Goal: Find specific page/section: Find specific page/section

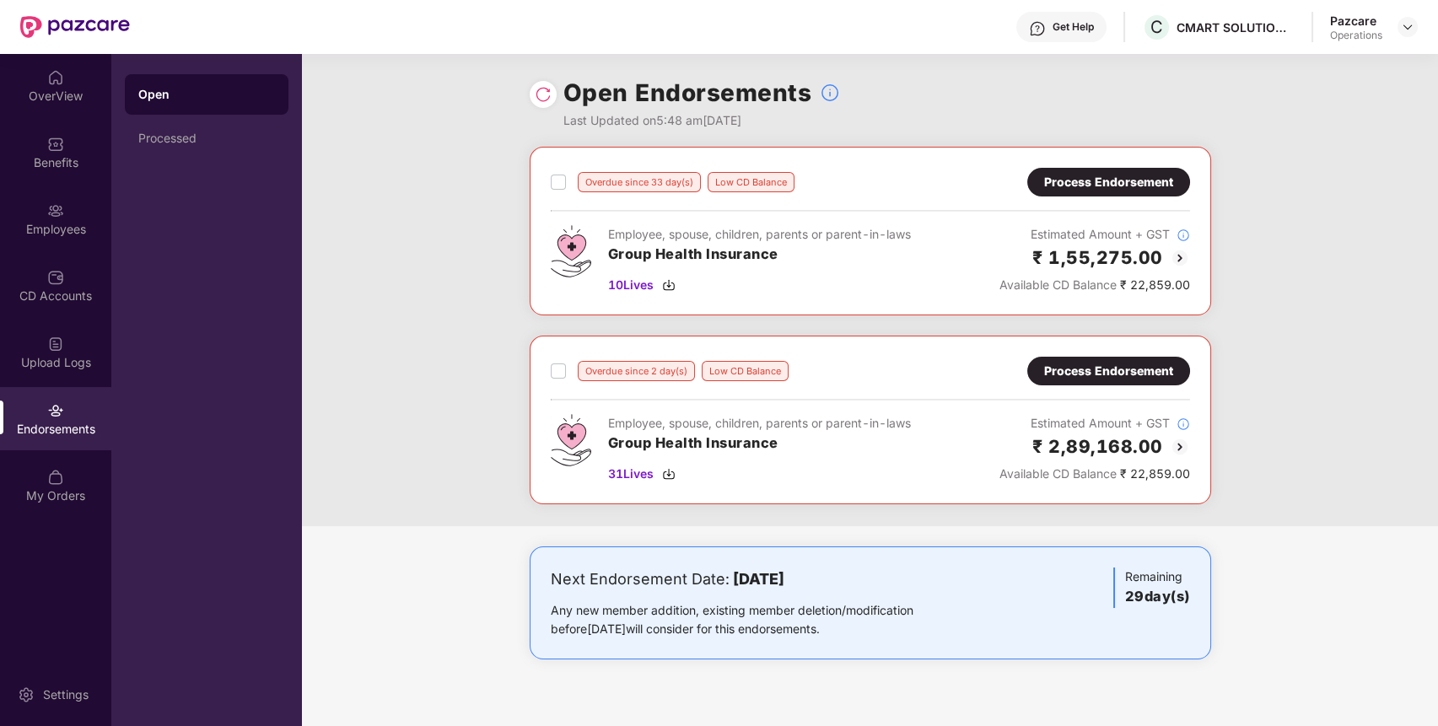
click at [1405, 13] on div "Pazcare Operations" at bounding box center [1374, 28] width 88 height 30
click at [1404, 22] on img at bounding box center [1407, 26] width 13 height 13
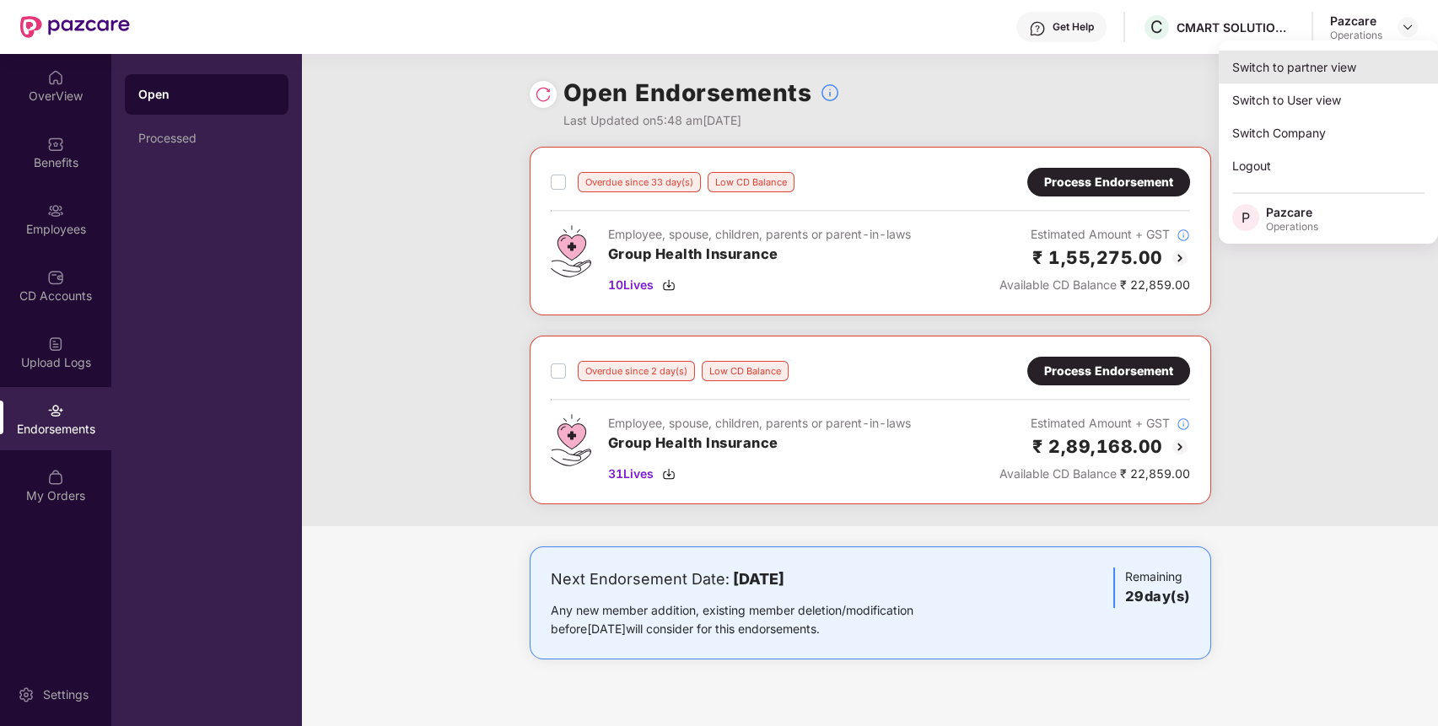
click at [1380, 67] on div "Switch to partner view" at bounding box center [1328, 67] width 219 height 33
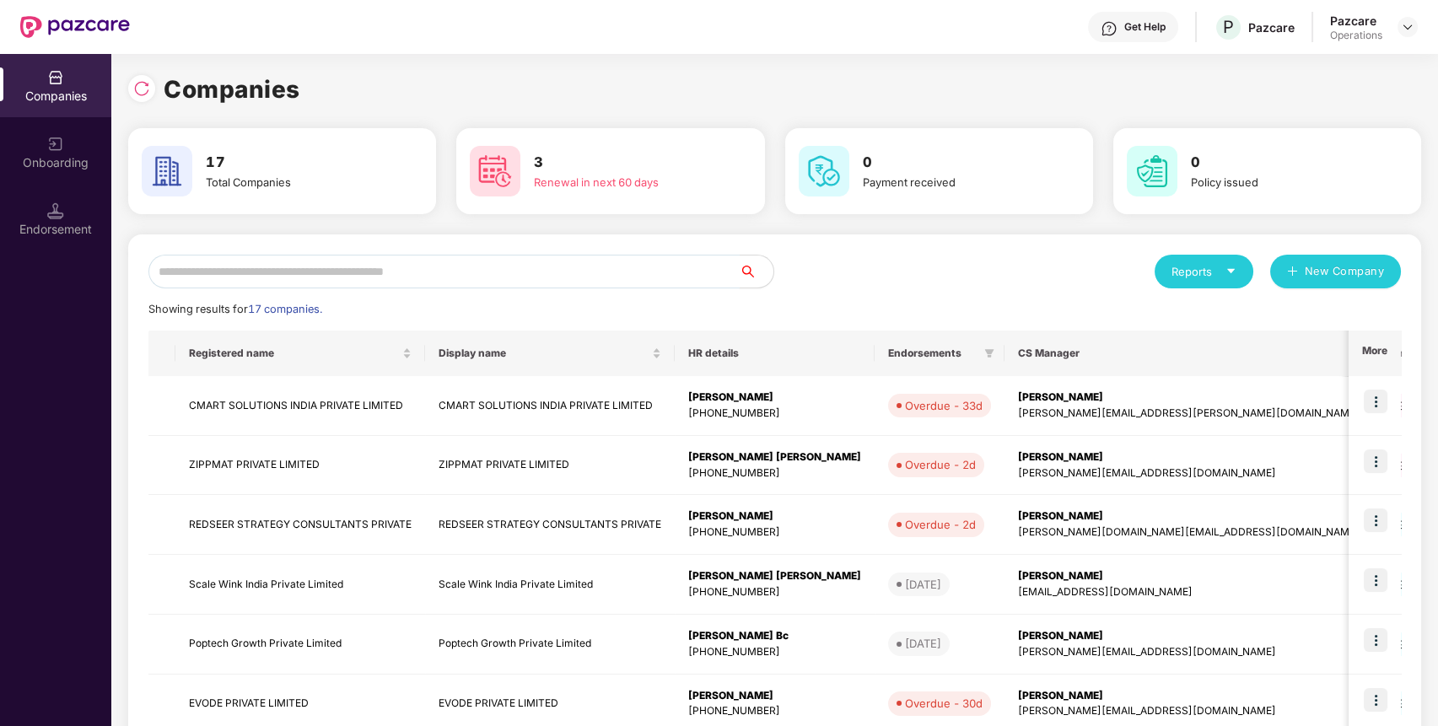
click at [568, 267] on input "text" at bounding box center [443, 272] width 591 height 34
type input "**"
click at [287, 522] on td "REDSEER STRATEGY CONSULTANTS PRIVATE" at bounding box center [300, 525] width 250 height 60
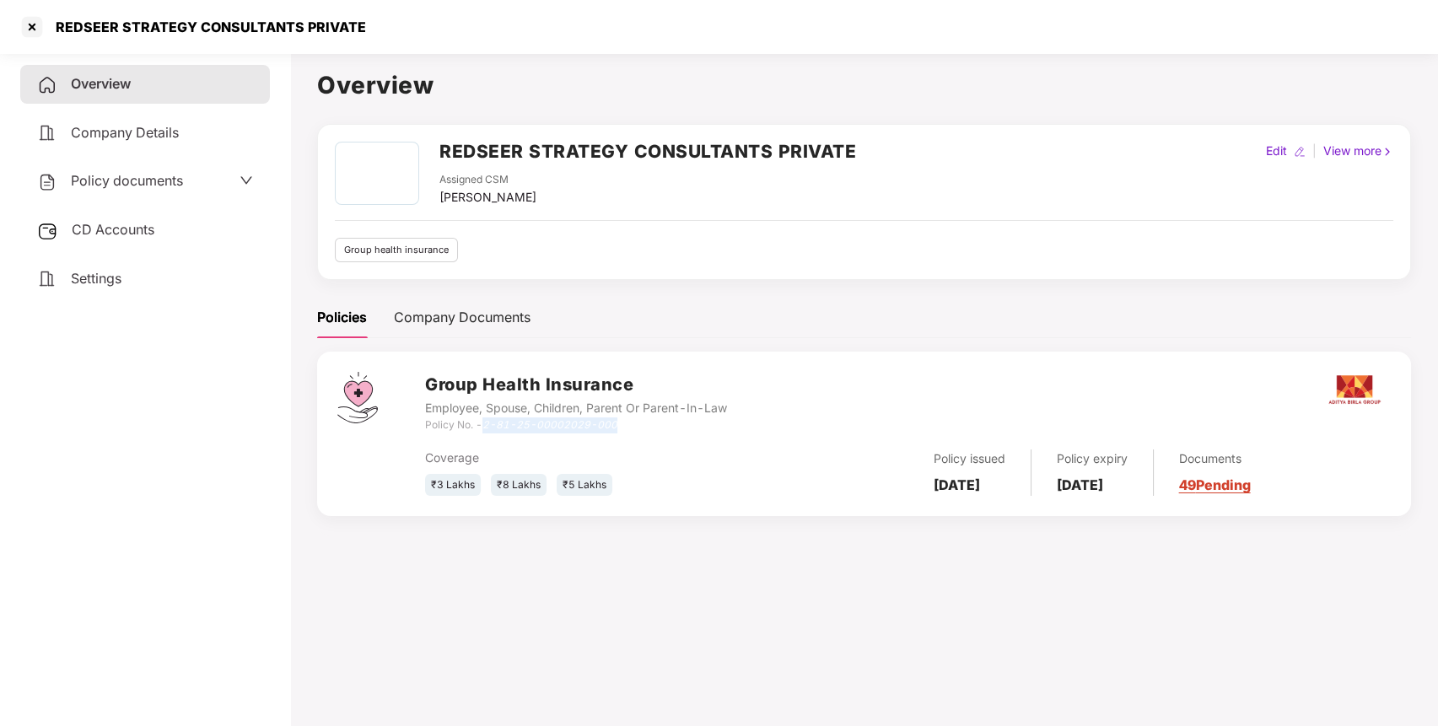
drag, startPoint x: 632, startPoint y: 423, endPoint x: 486, endPoint y: 429, distance: 146.0
click at [486, 429] on div "Policy No. - 2-81-25-00002029-000" at bounding box center [576, 426] width 302 height 16
copy icon "2-81-25-00002029-000"
click at [31, 25] on div at bounding box center [32, 26] width 27 height 27
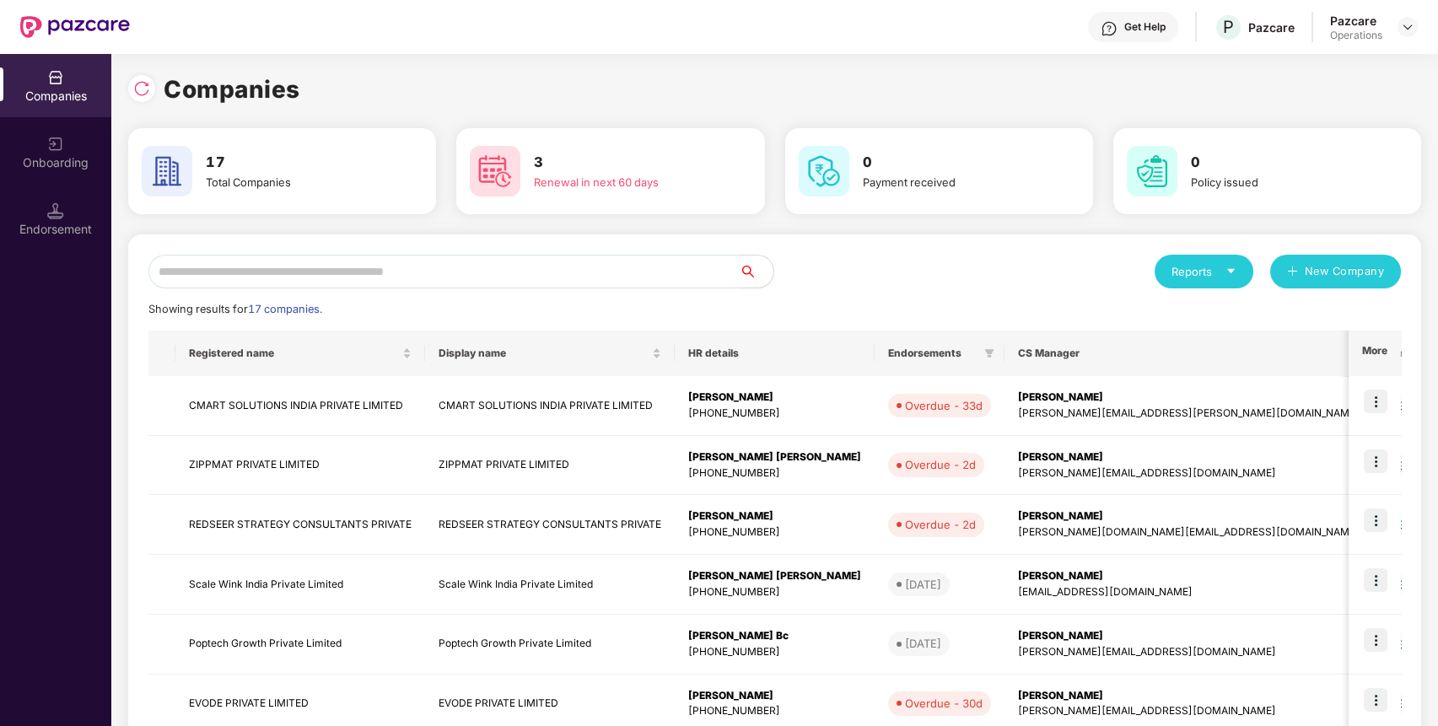
click at [278, 264] on input "text" at bounding box center [443, 272] width 591 height 34
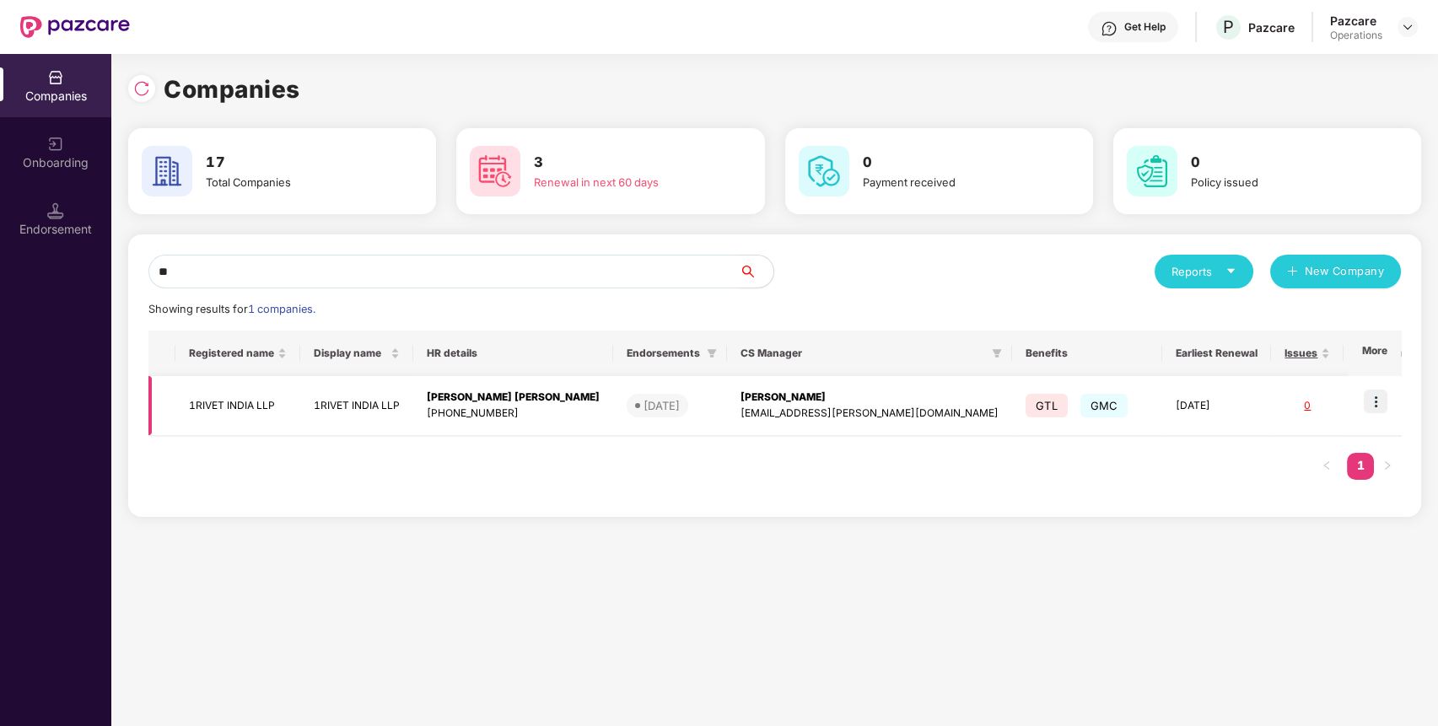
type input "**"
click at [240, 401] on td "1RIVET INDIA LLP" at bounding box center [237, 406] width 125 height 60
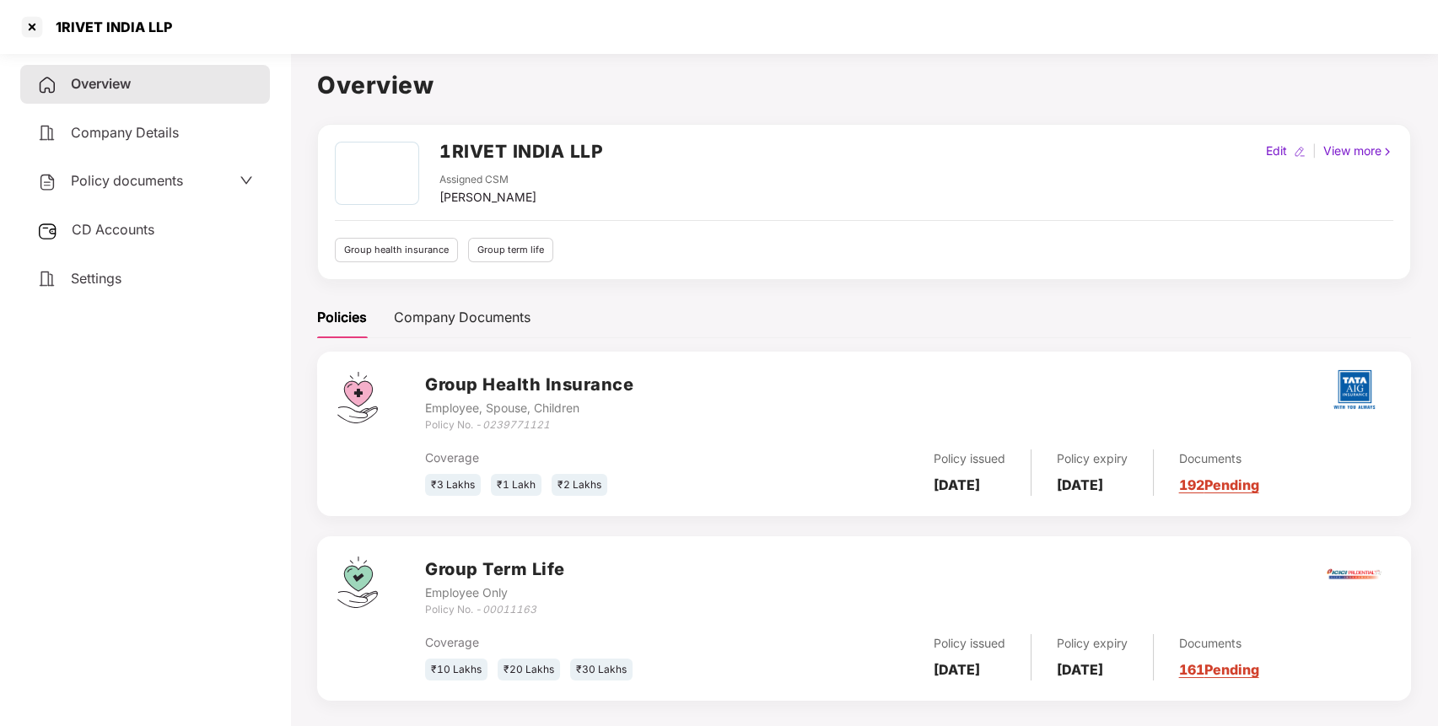
click at [240, 401] on div "Overview Company Details Policy documents CD Accounts Settings" at bounding box center [145, 386] width 250 height 643
click at [249, 410] on div "Overview Company Details Policy documents CD Accounts Settings" at bounding box center [145, 386] width 250 height 643
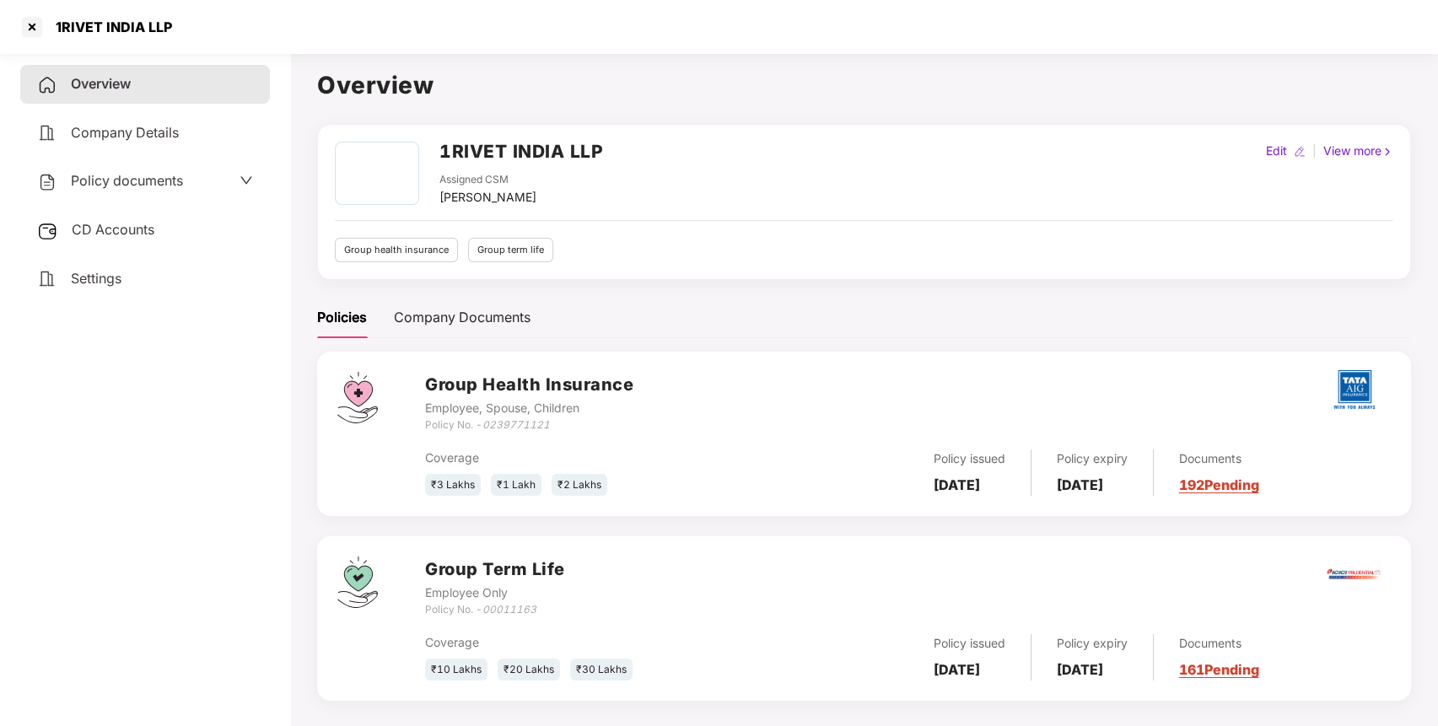
click at [249, 410] on div "Overview Company Details Policy documents CD Accounts Settings" at bounding box center [145, 386] width 250 height 643
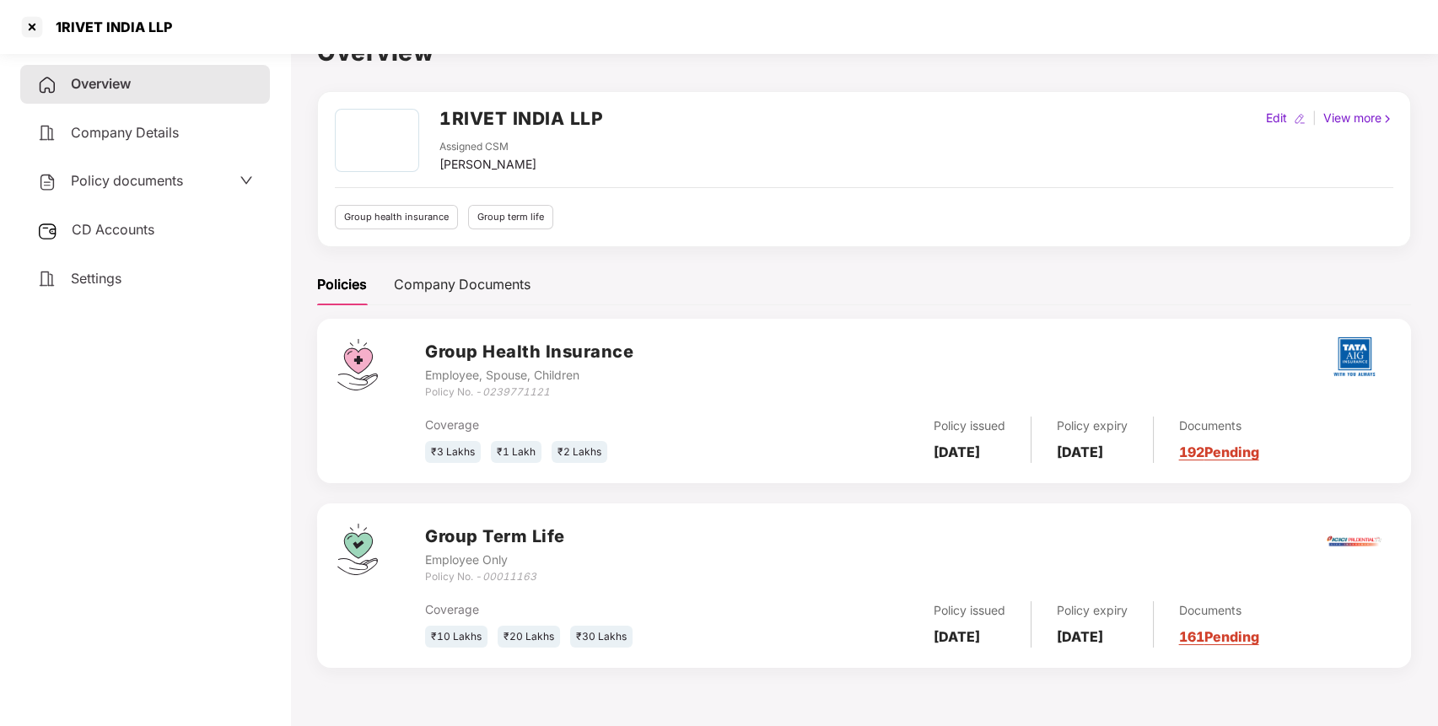
click at [499, 109] on h2 "1RIVET INDIA LLP" at bounding box center [522, 119] width 164 height 28
copy h2 "1RIVET INDIA LLP"
click at [499, 109] on h2 "1RIVET INDIA LLP" at bounding box center [522, 119] width 164 height 28
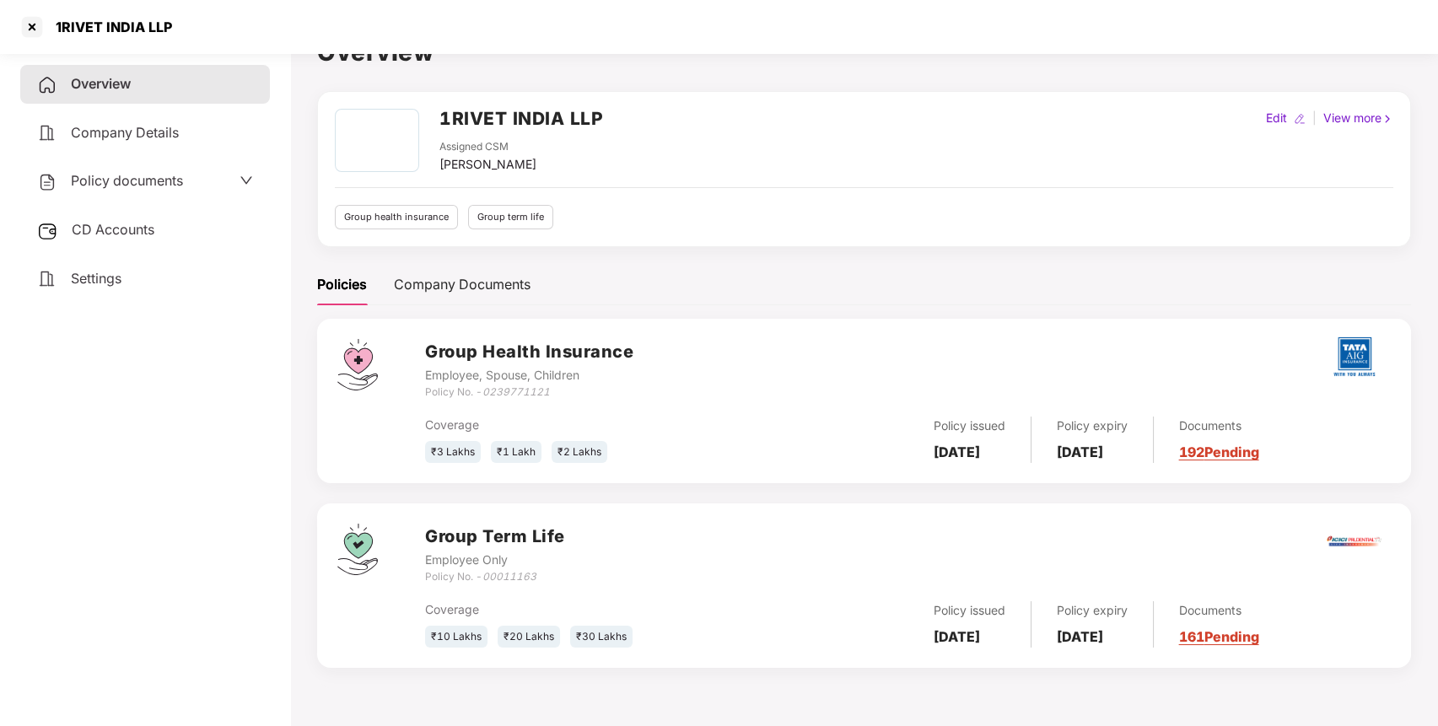
click at [537, 395] on icon "0239771121" at bounding box center [516, 392] width 67 height 13
copy icon "0239771121"
click at [537, 395] on icon "0239771121" at bounding box center [516, 392] width 67 height 13
click at [35, 23] on div at bounding box center [32, 26] width 27 height 27
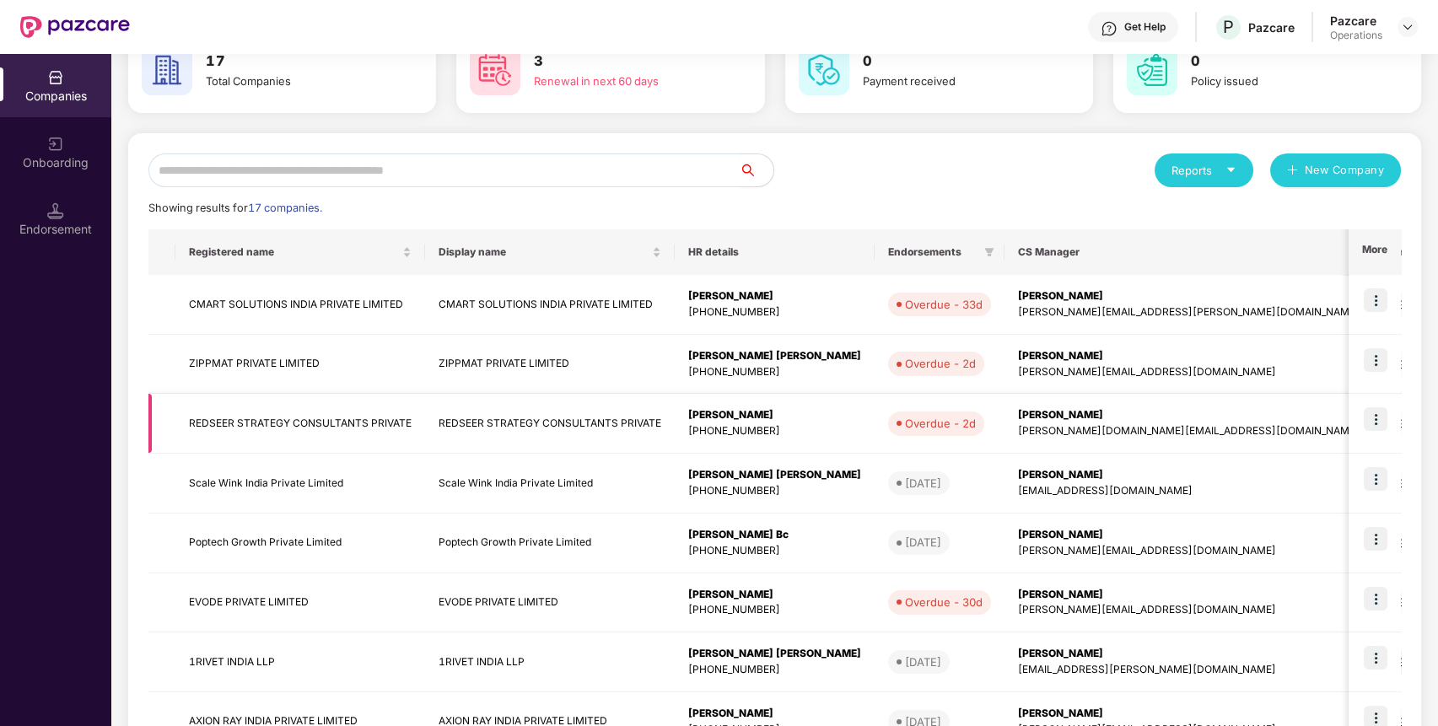
scroll to position [102, 0]
click at [283, 304] on td "CMART SOLUTIONS INDIA PRIVATE LIMITED" at bounding box center [300, 304] width 250 height 60
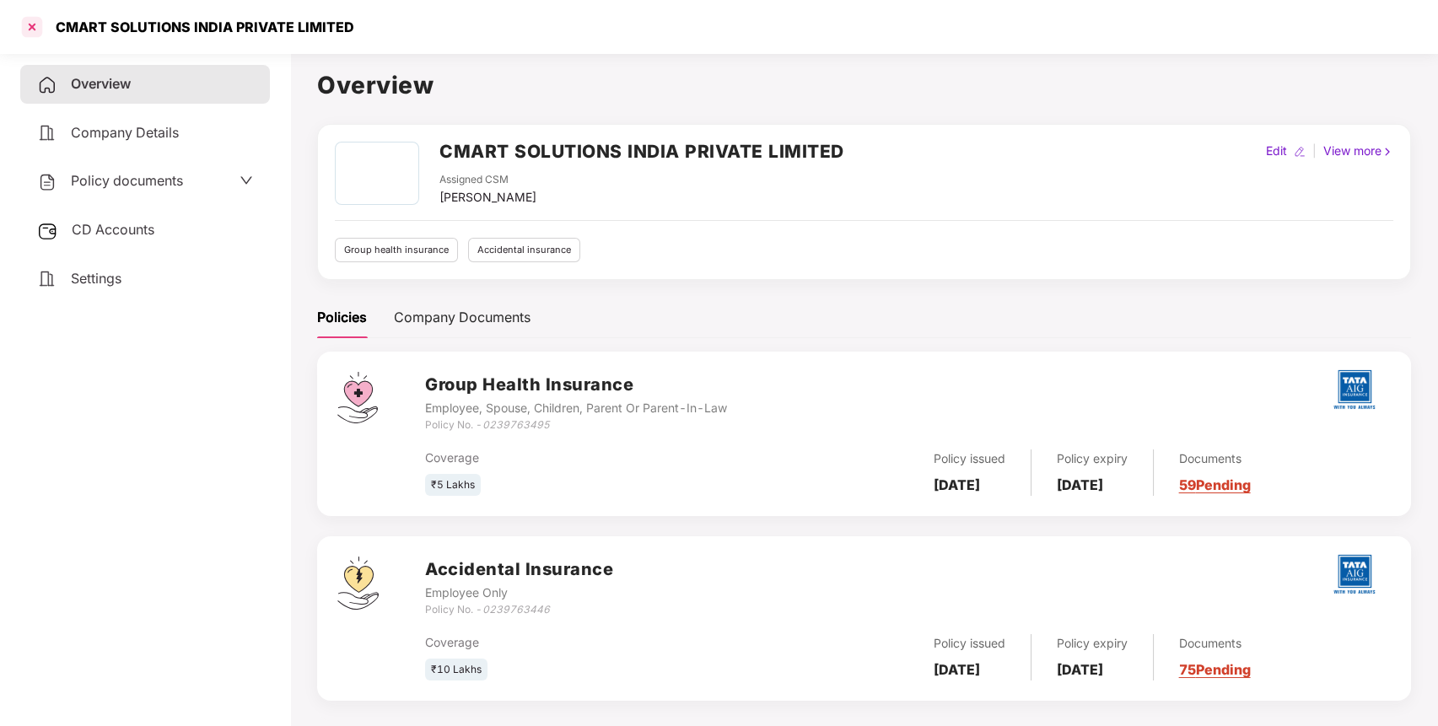
click at [30, 26] on div at bounding box center [32, 26] width 27 height 27
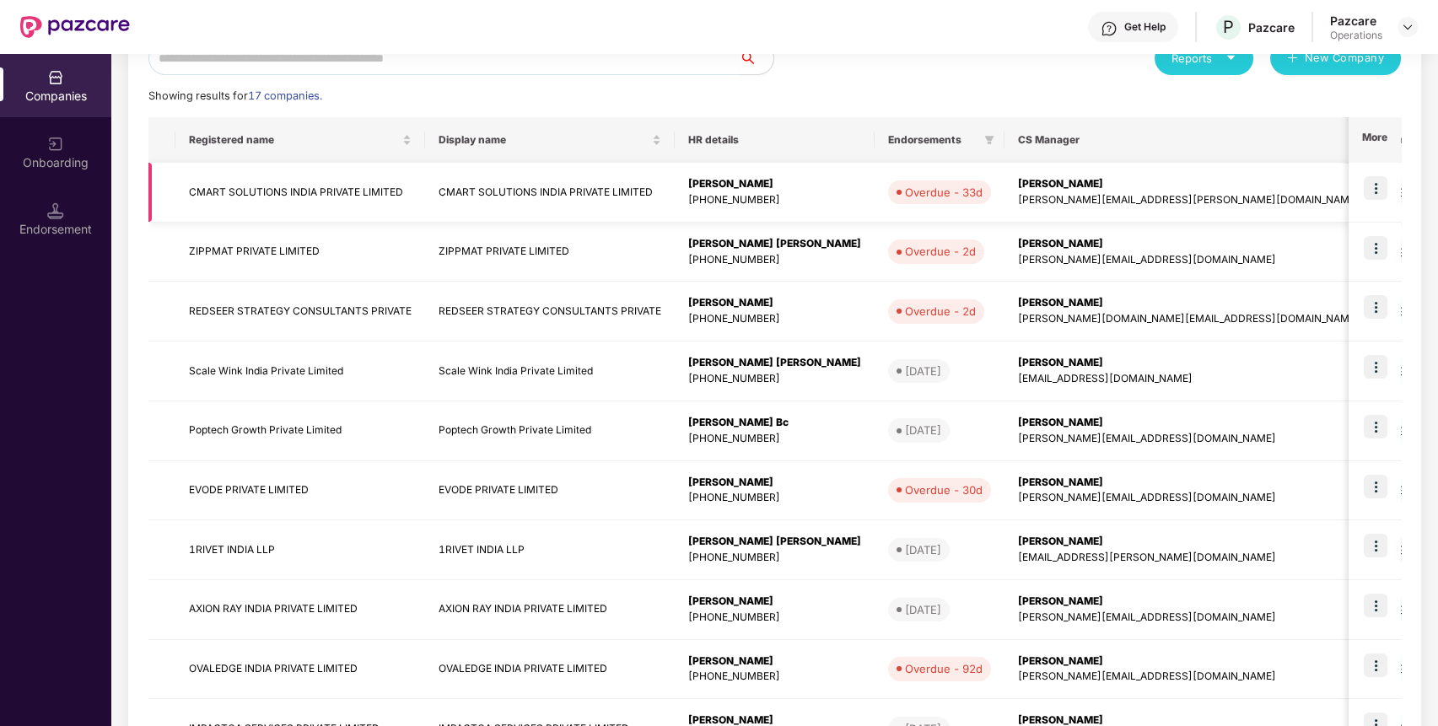
scroll to position [216, 0]
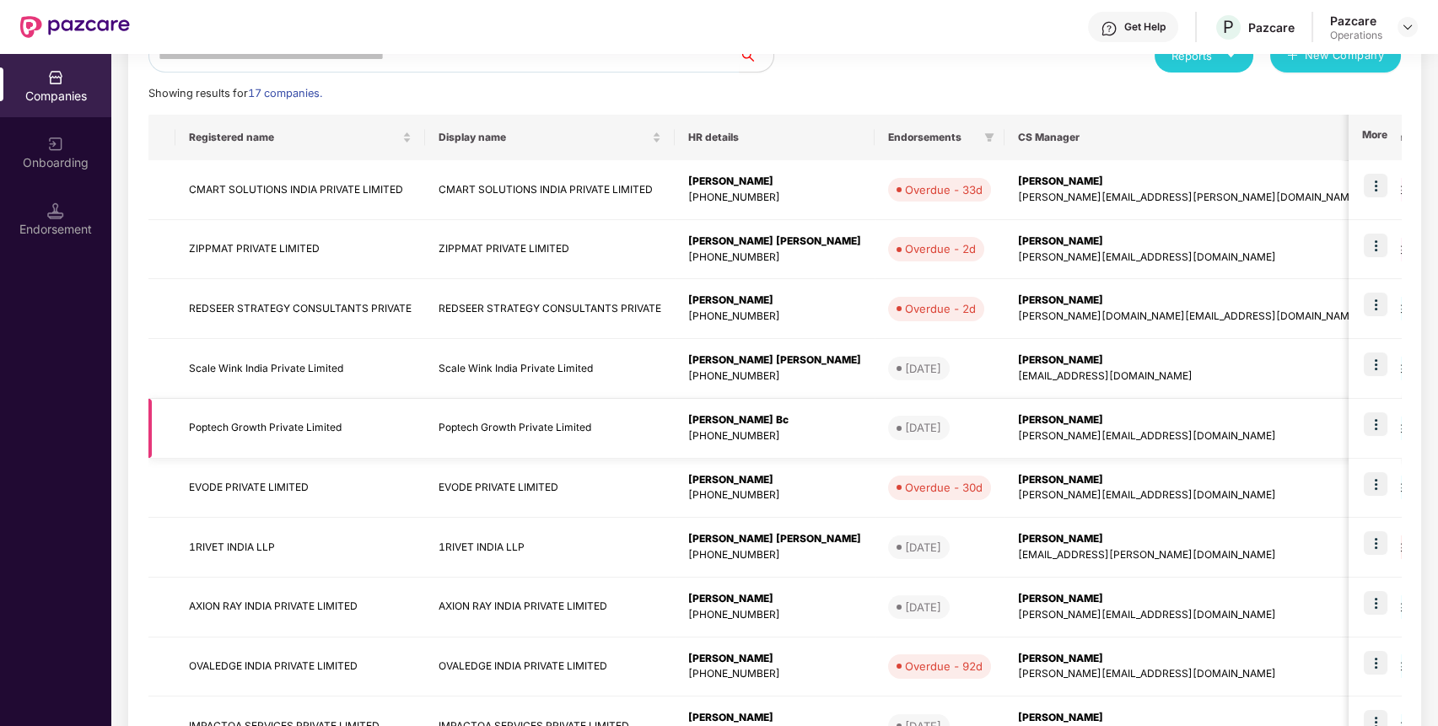
click at [1374, 418] on img at bounding box center [1376, 425] width 24 height 24
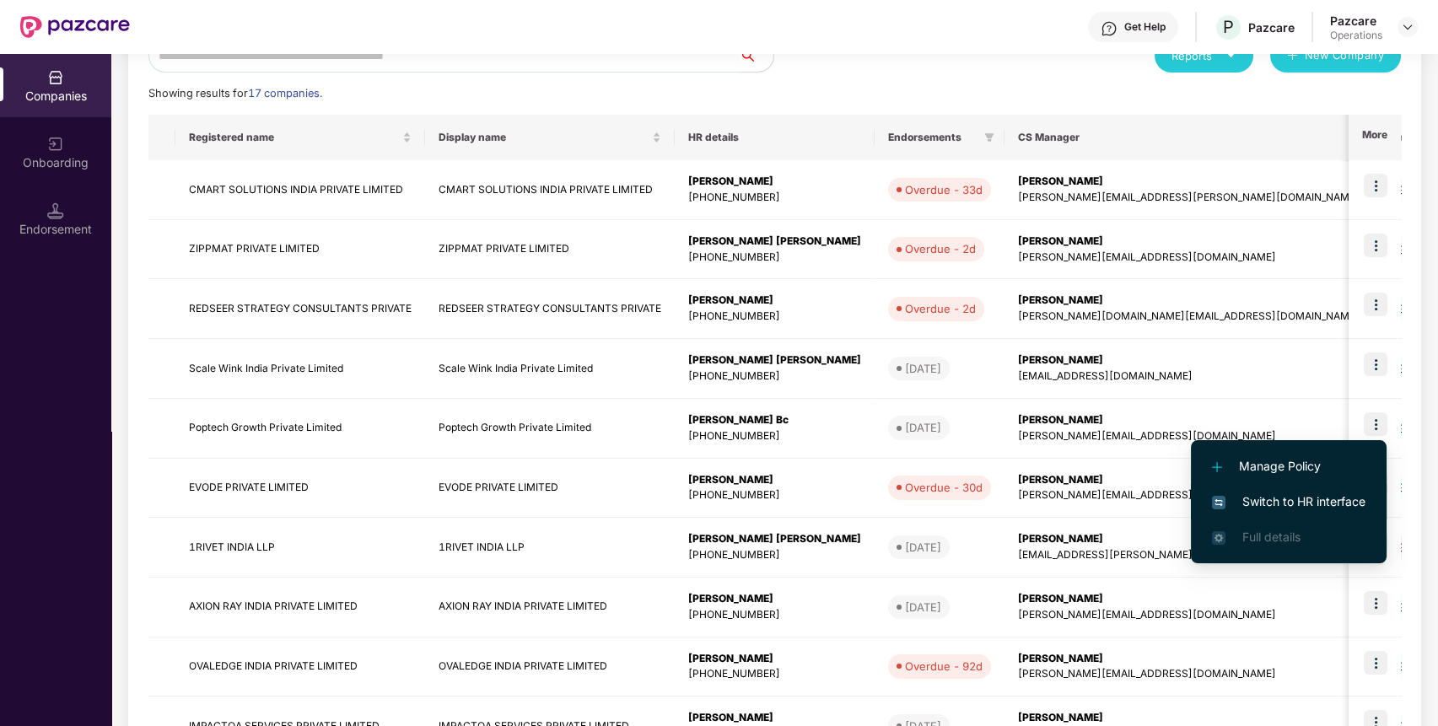
click at [1320, 500] on span "Switch to HR interface" at bounding box center [1289, 502] width 154 height 19
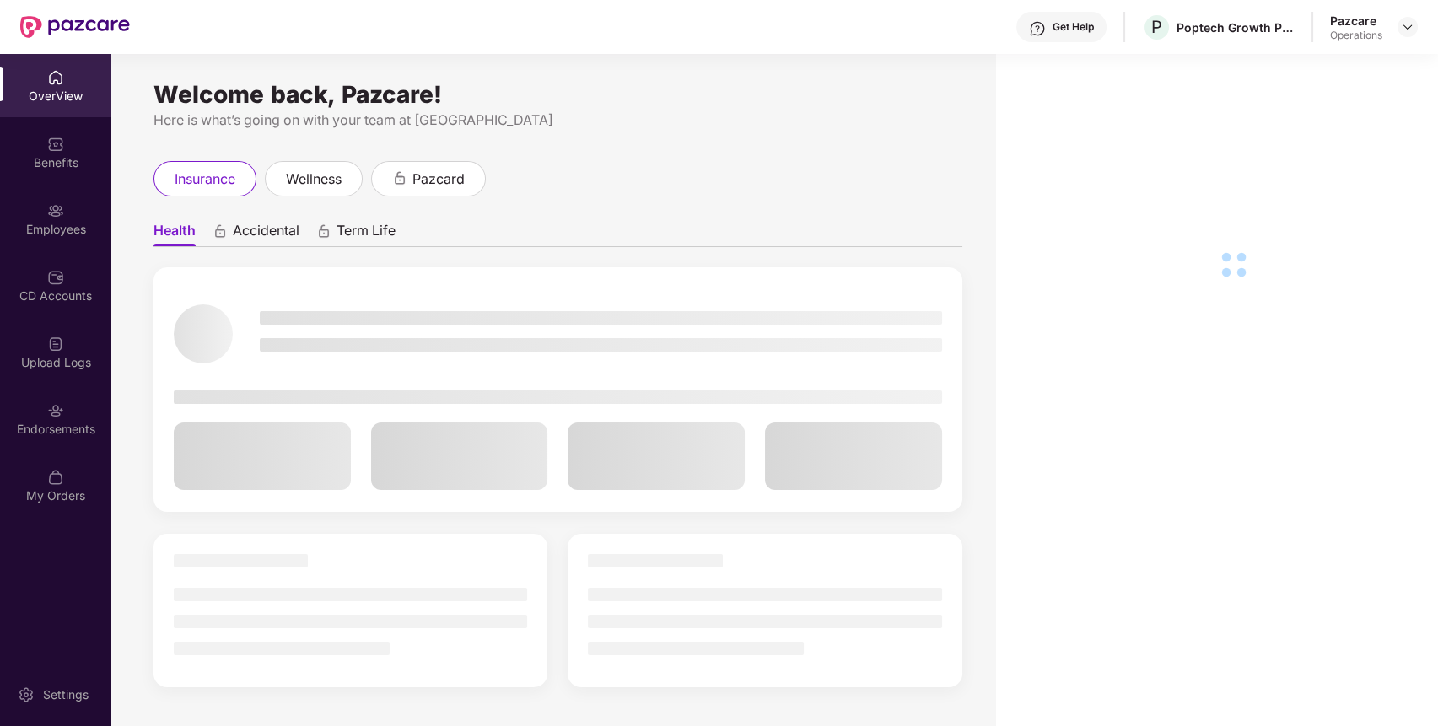
click at [59, 162] on div "Benefits" at bounding box center [55, 162] width 111 height 17
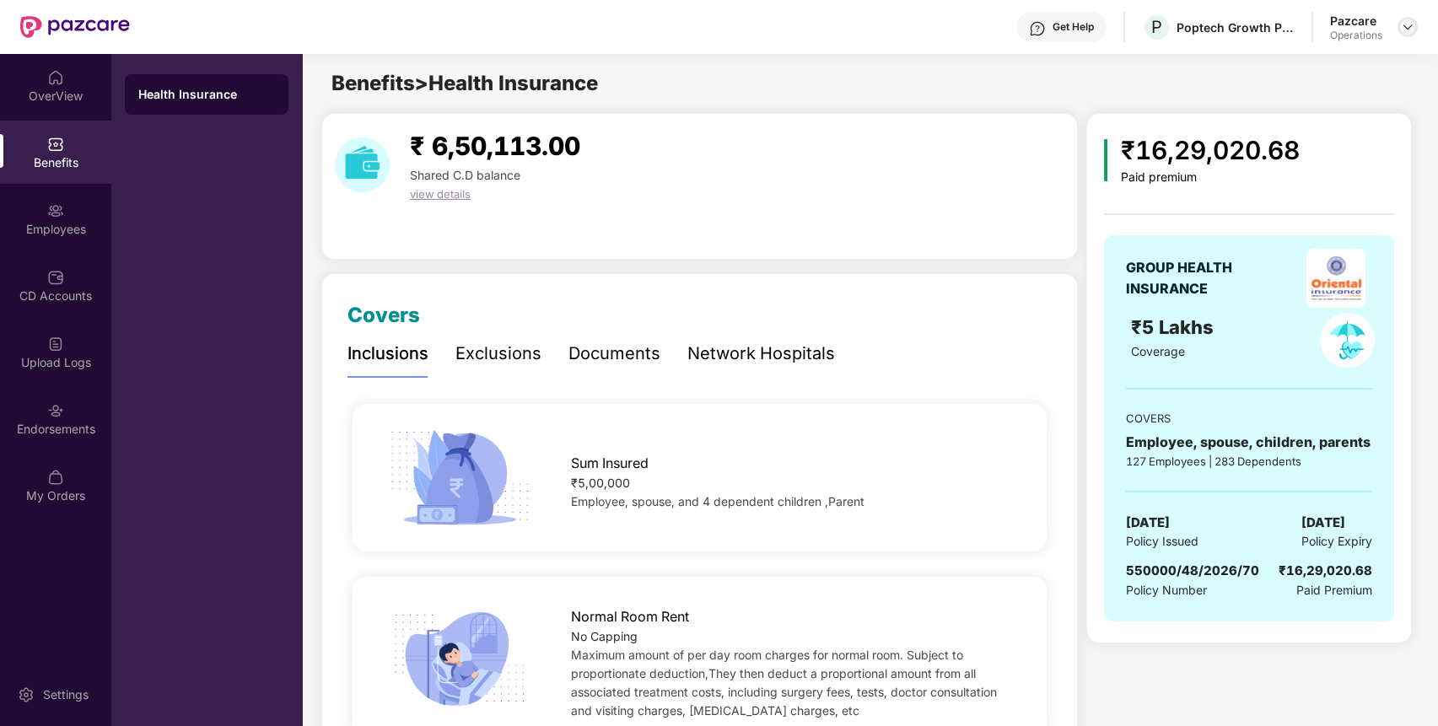
click at [1401, 28] on img at bounding box center [1407, 26] width 13 height 13
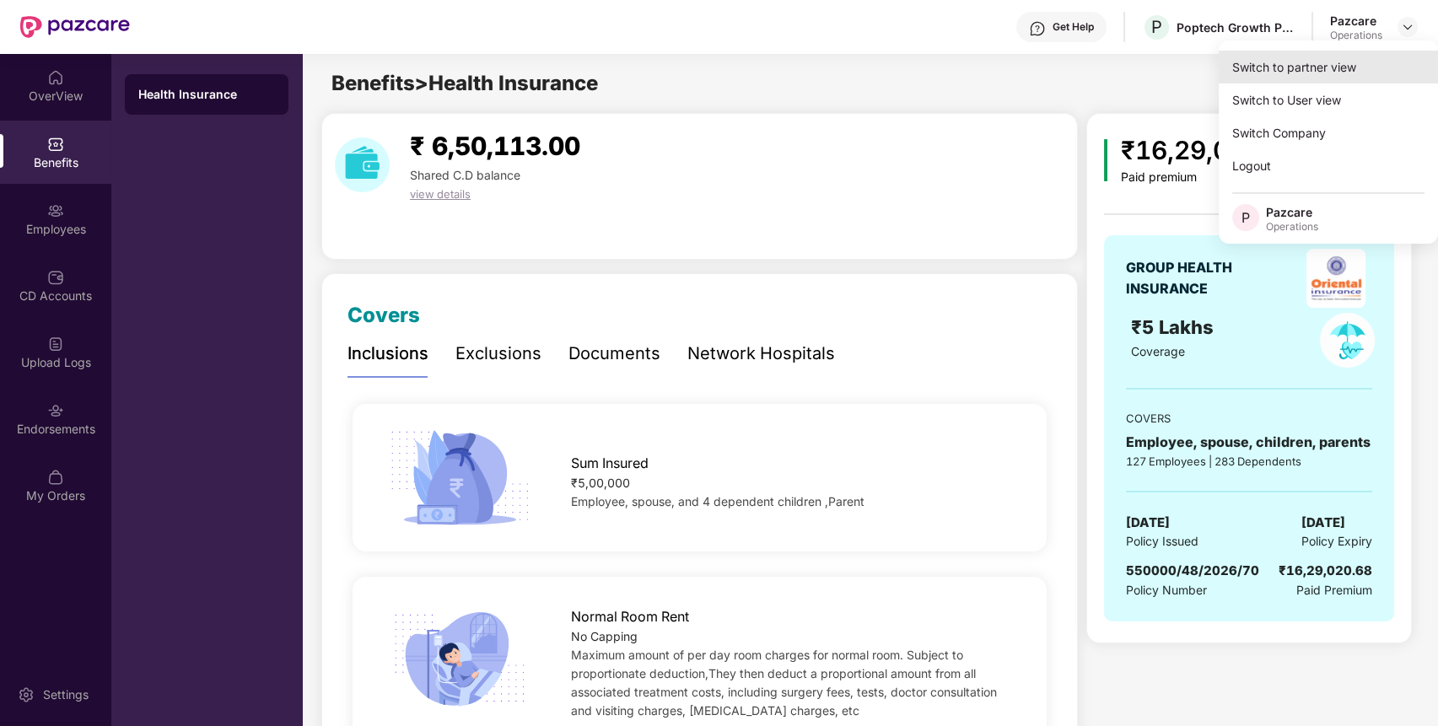
click at [1350, 60] on div "Switch to partner view" at bounding box center [1328, 67] width 219 height 33
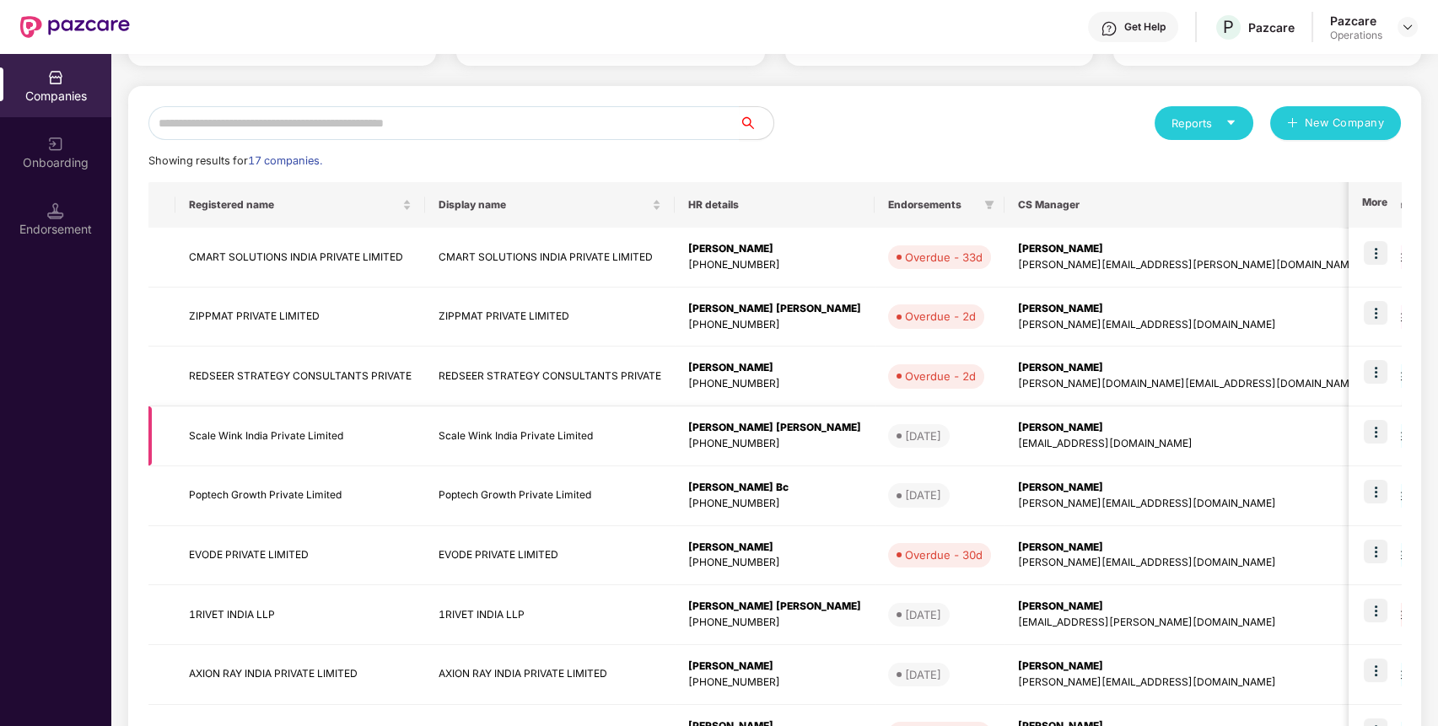
scroll to position [149, 0]
click at [295, 547] on td "EVODE PRIVATE LIMITED" at bounding box center [300, 556] width 250 height 60
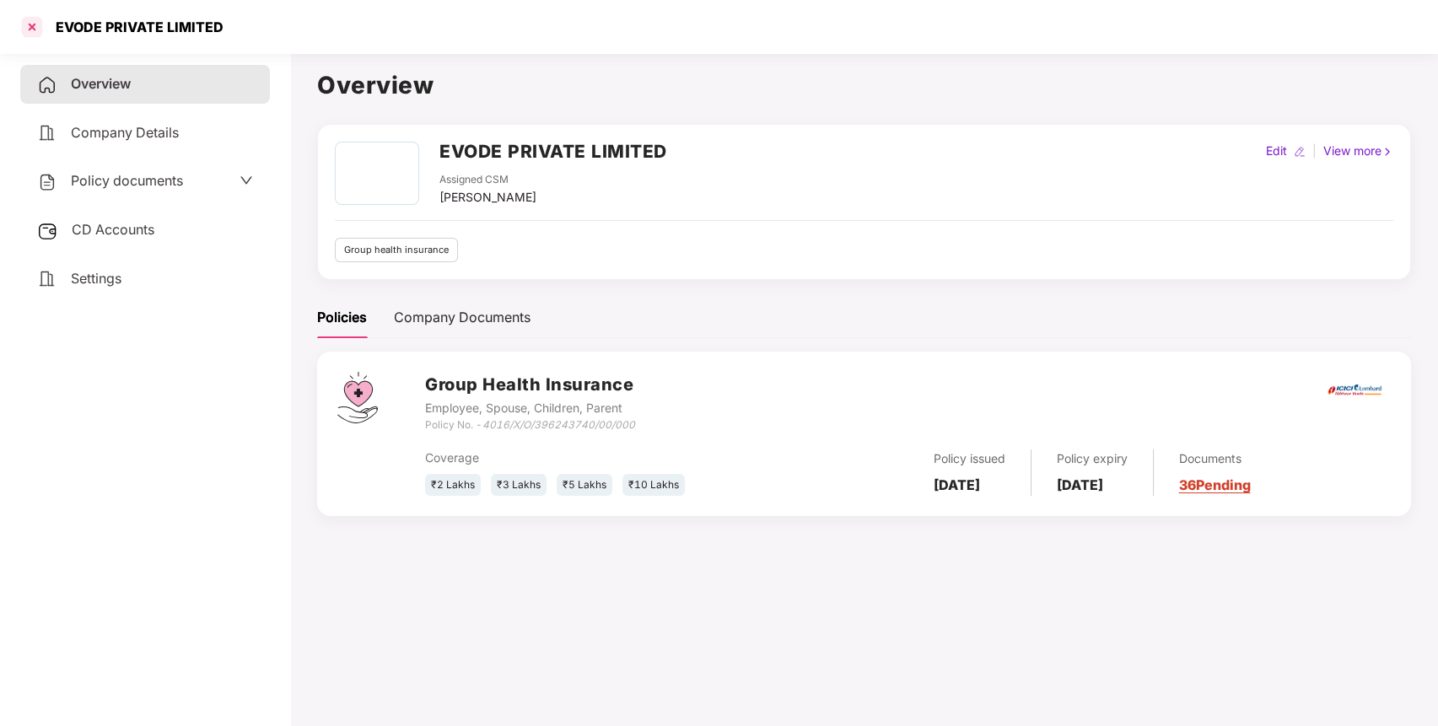
click at [34, 27] on div at bounding box center [32, 26] width 27 height 27
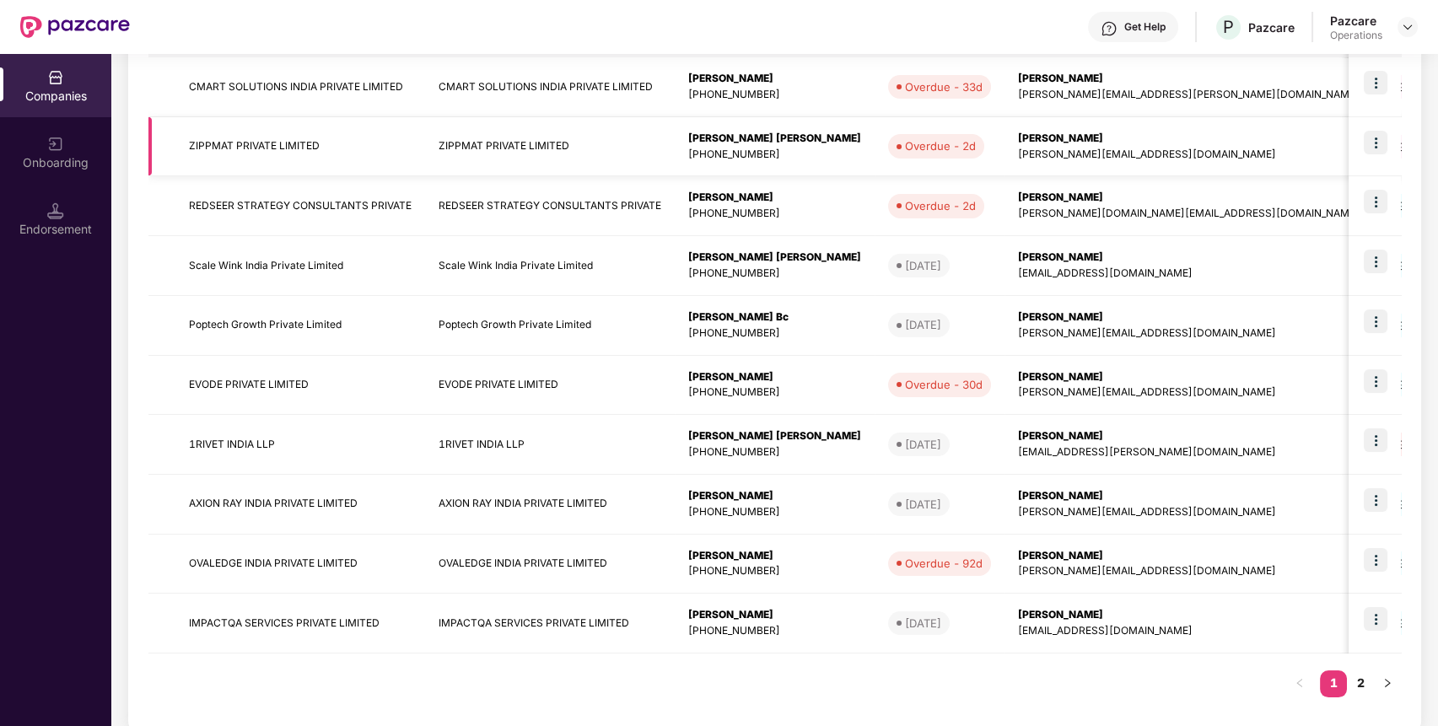
scroll to position [325, 0]
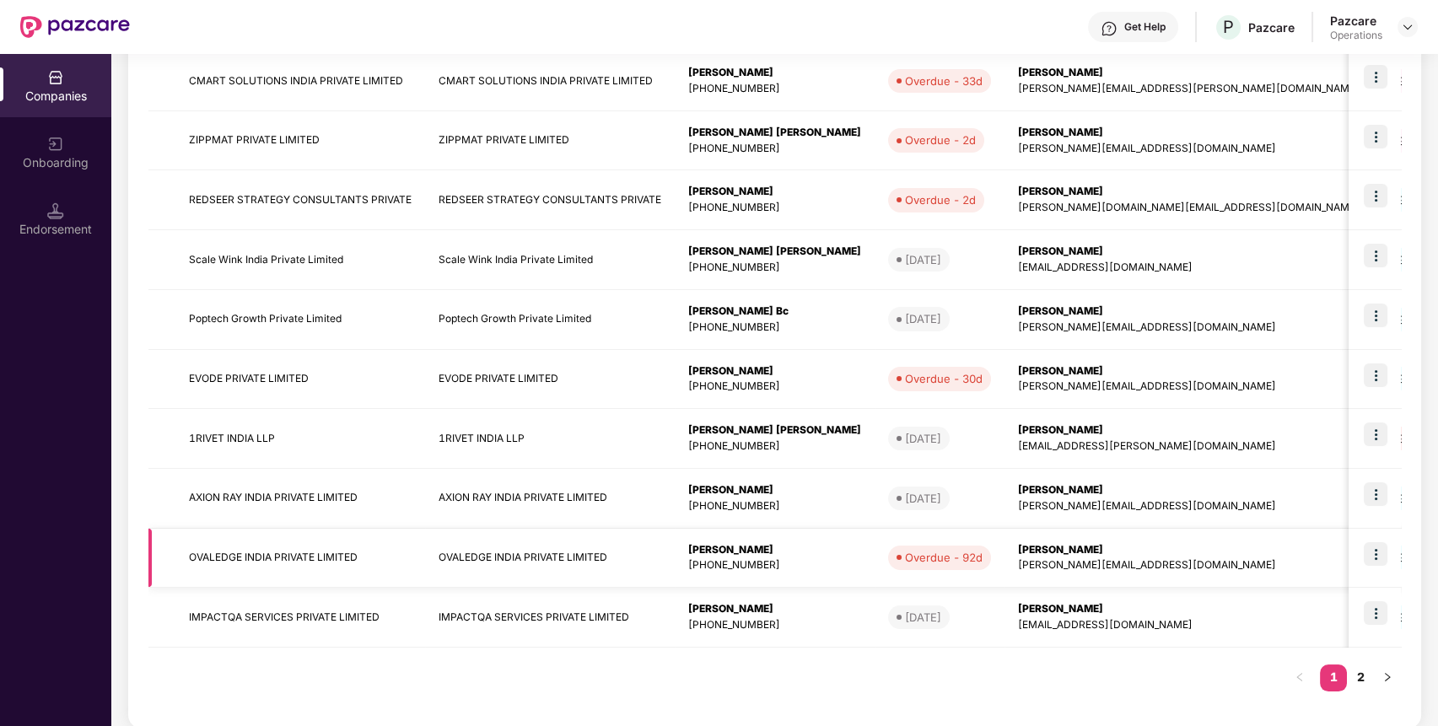
click at [1379, 548] on img at bounding box center [1376, 554] width 24 height 24
click at [331, 549] on td "OVALEDGE INDIA PRIVATE LIMITED" at bounding box center [300, 559] width 250 height 60
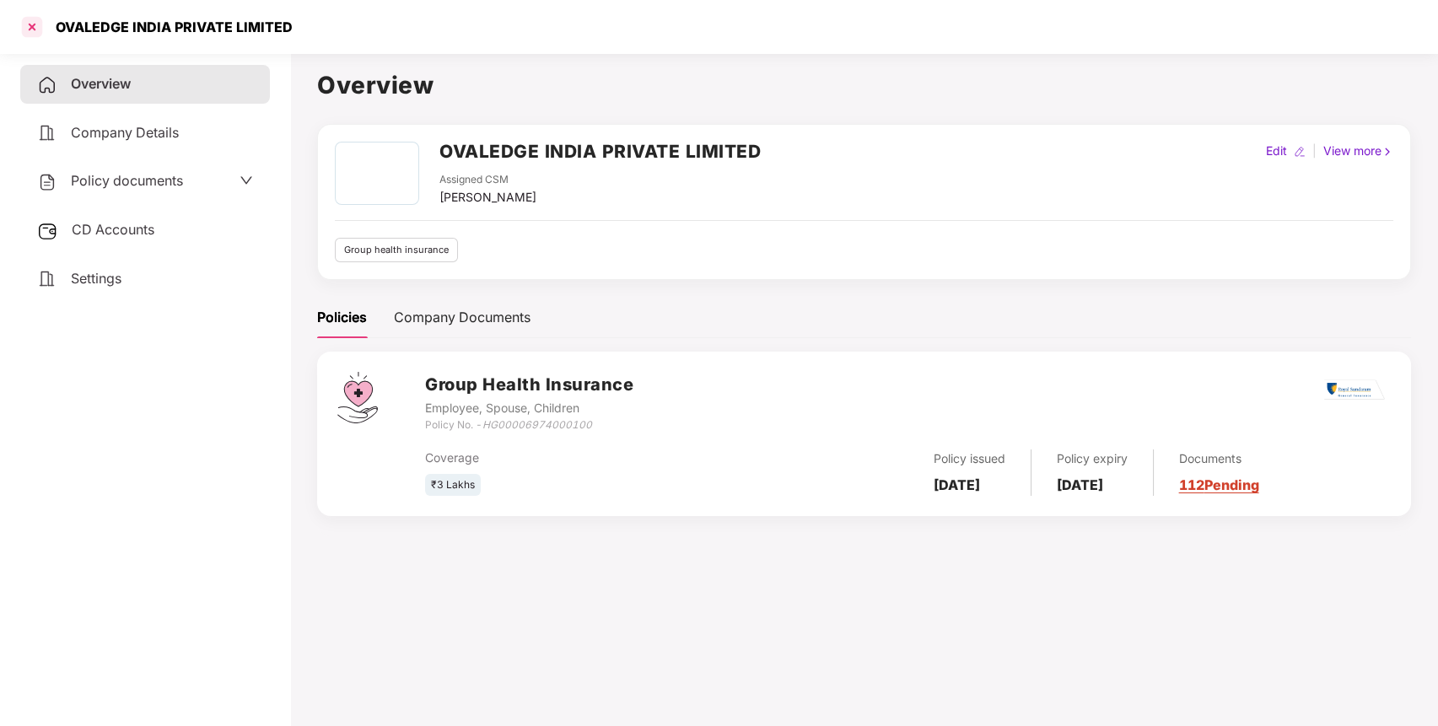
click at [33, 24] on div at bounding box center [32, 26] width 27 height 27
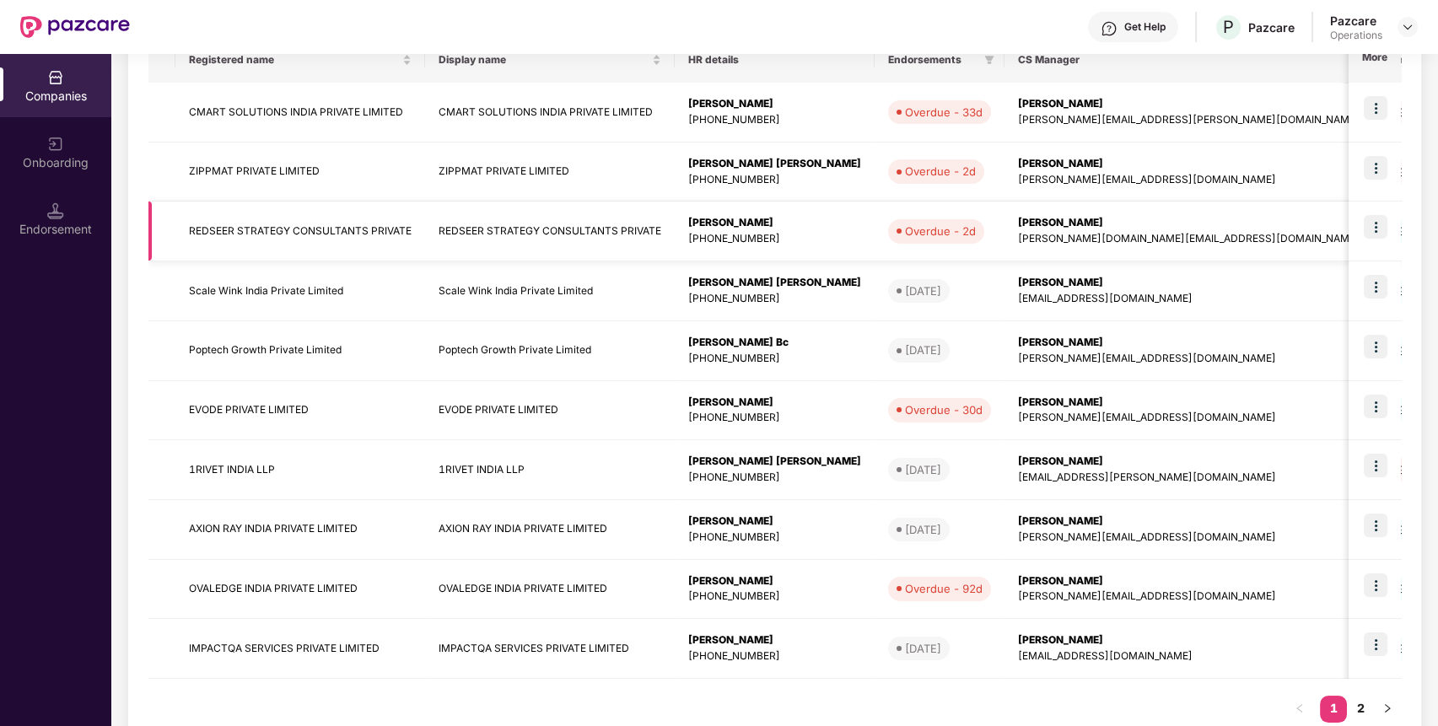
scroll to position [294, 0]
click at [261, 465] on td "1RIVET INDIA LLP" at bounding box center [300, 470] width 250 height 60
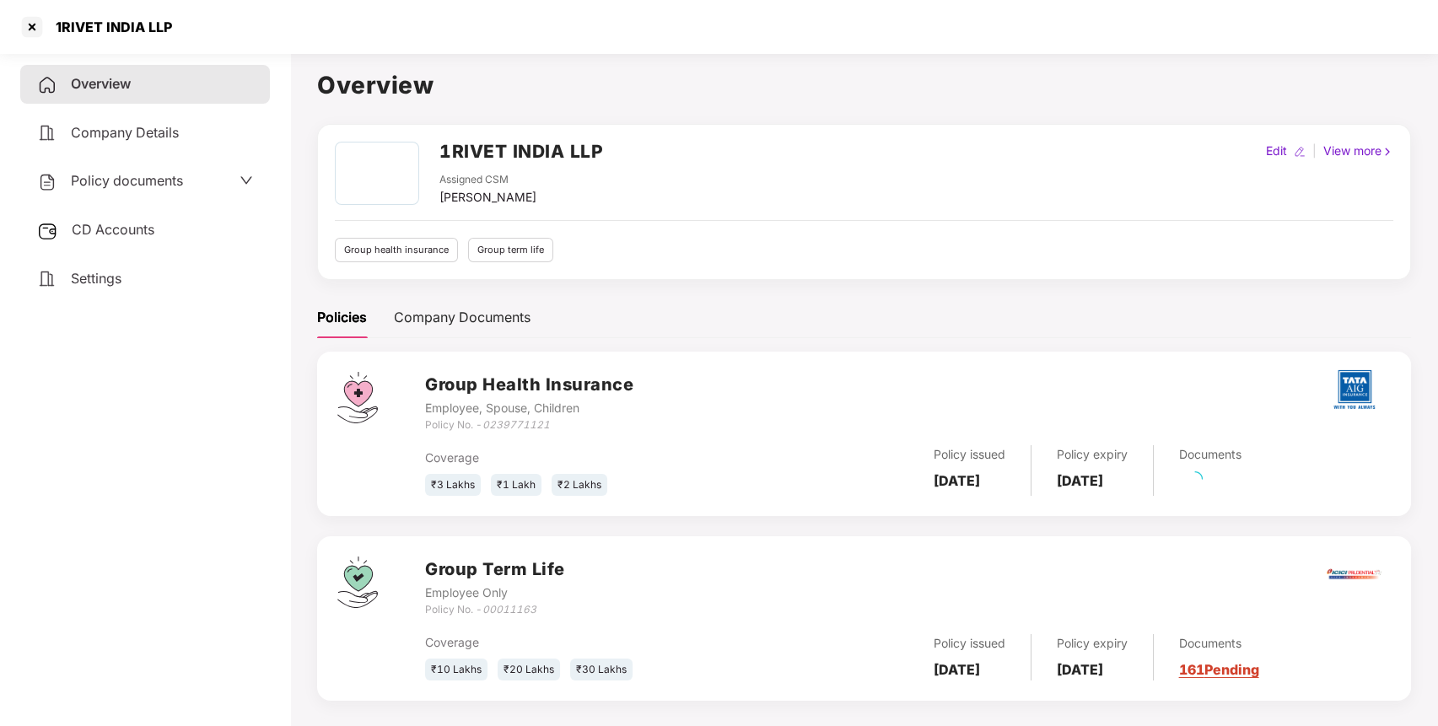
click at [130, 190] on div "Policy documents" at bounding box center [110, 181] width 146 height 22
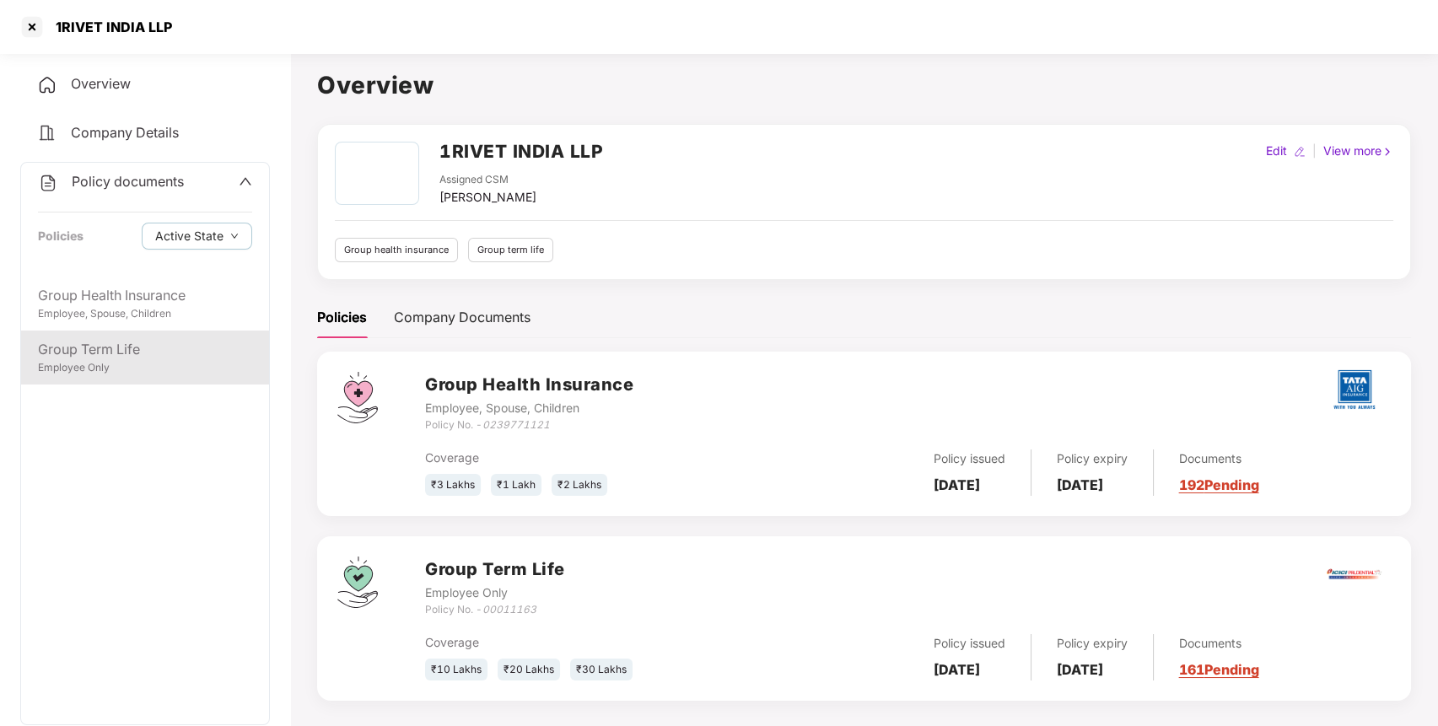
click at [109, 358] on div "Group Term Life" at bounding box center [145, 349] width 214 height 21
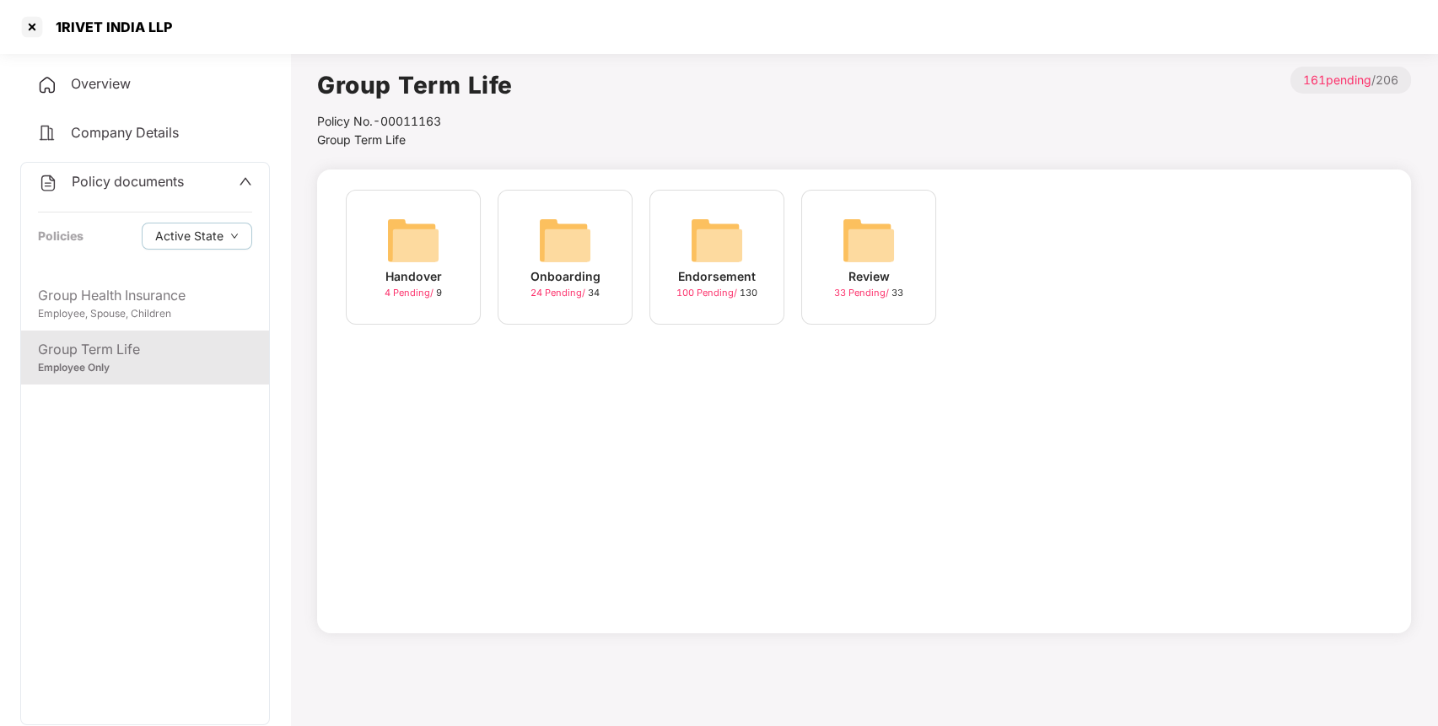
click at [115, 187] on span "Policy documents" at bounding box center [128, 181] width 112 height 17
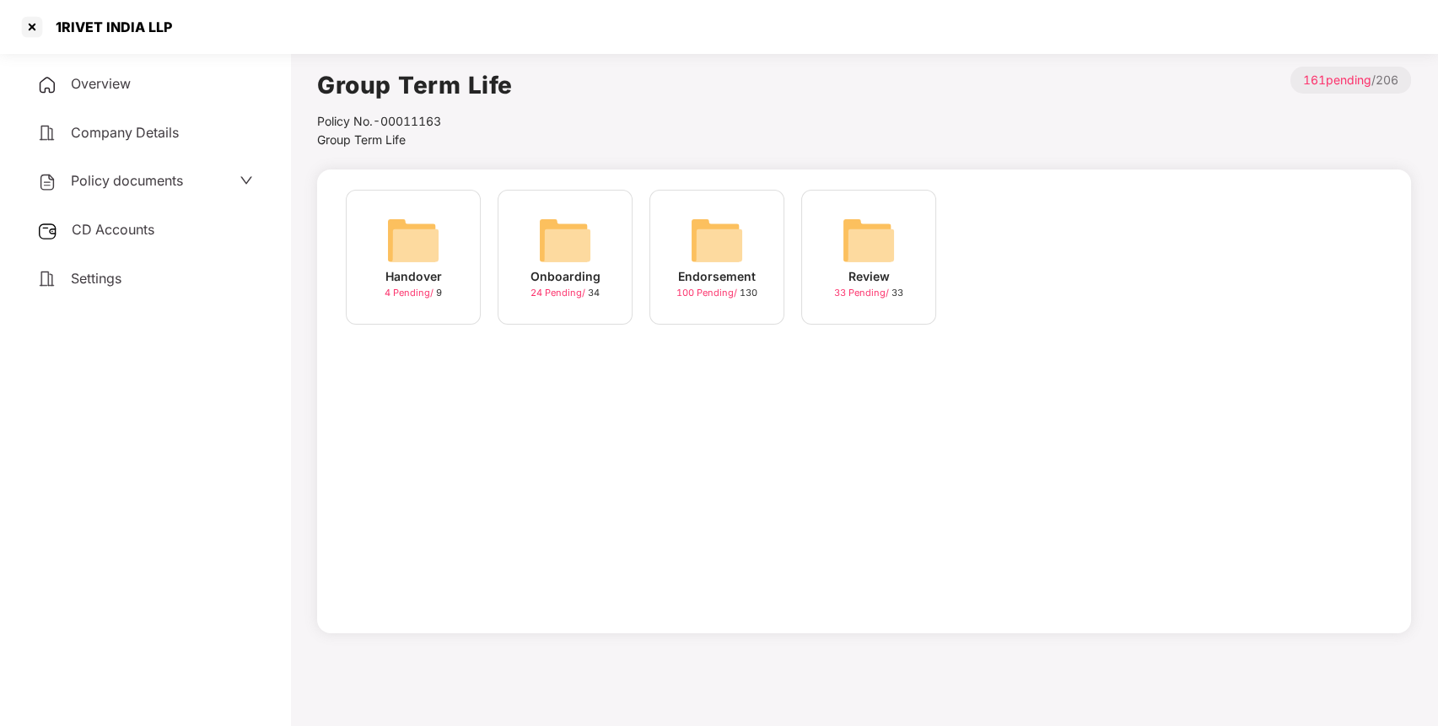
click at [123, 80] on span "Overview" at bounding box center [101, 83] width 60 height 17
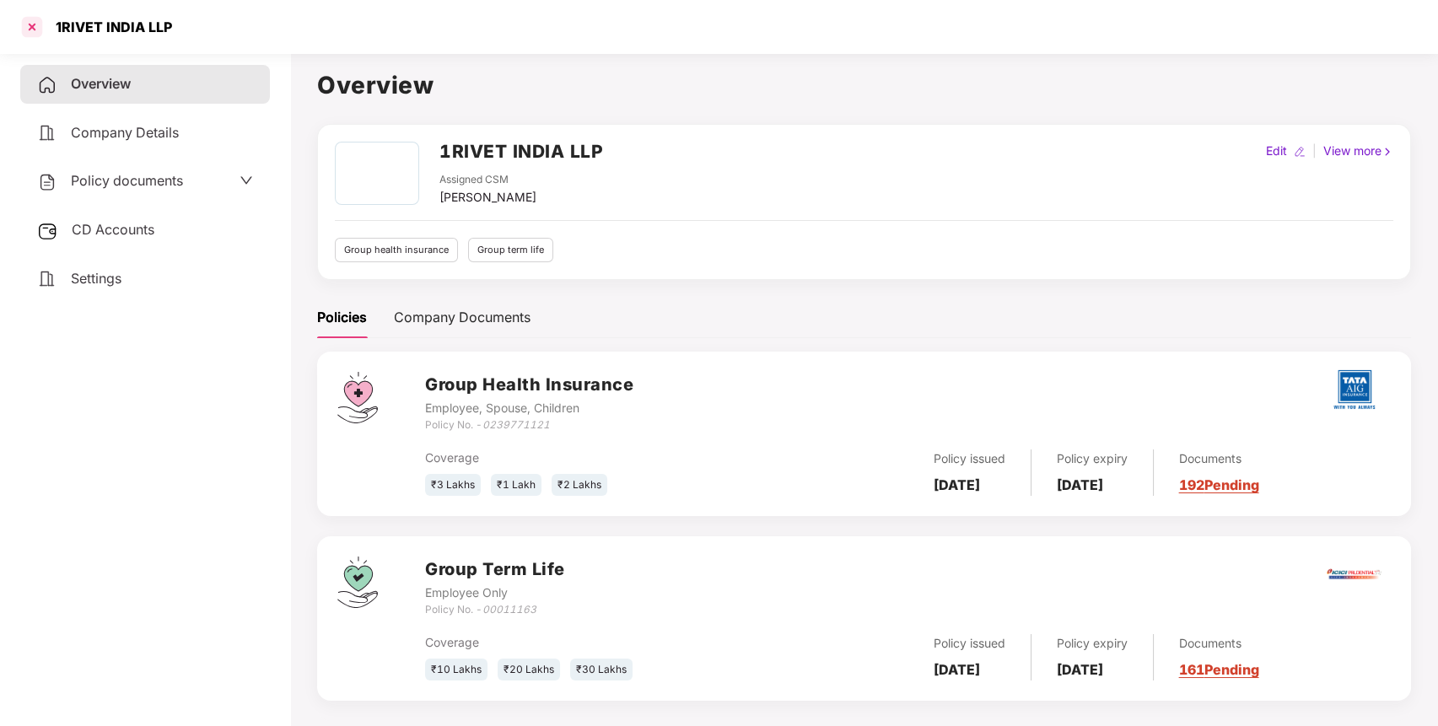
click at [34, 22] on div at bounding box center [32, 26] width 27 height 27
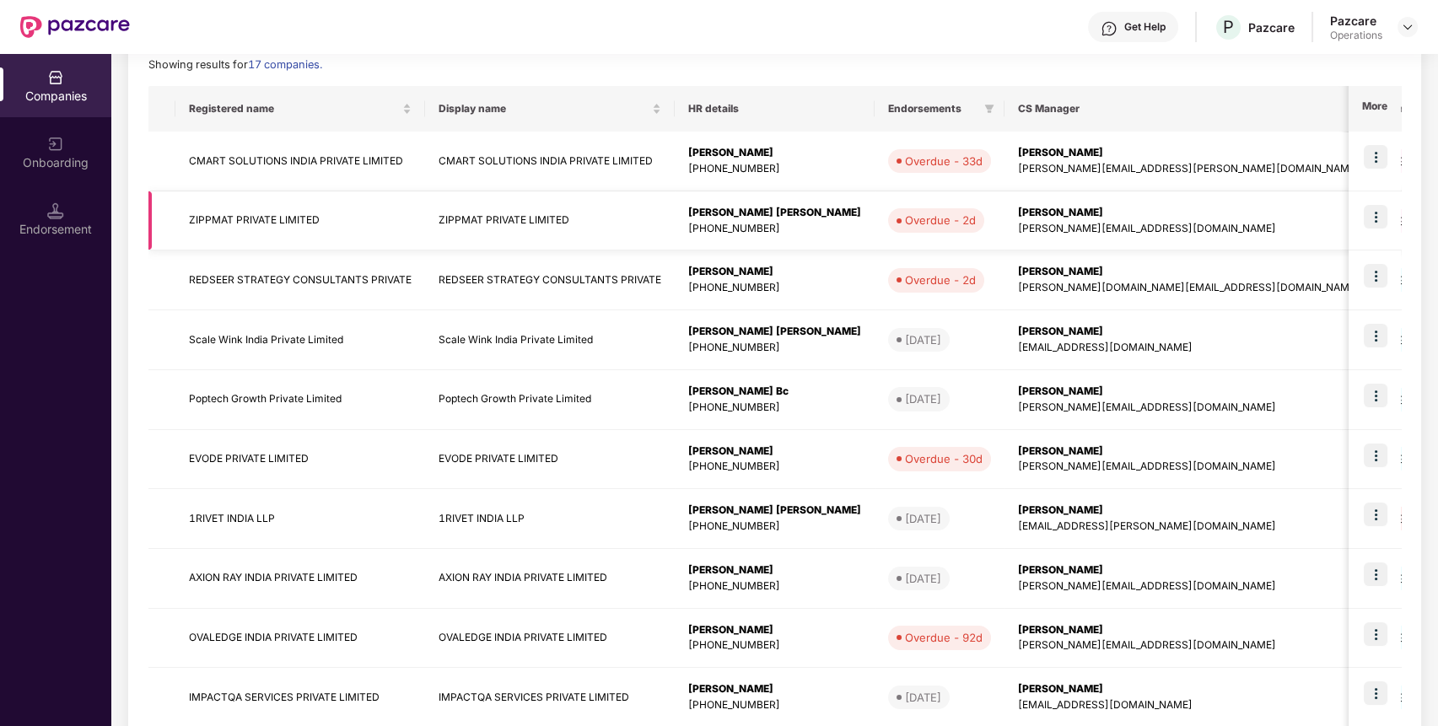
scroll to position [339, 0]
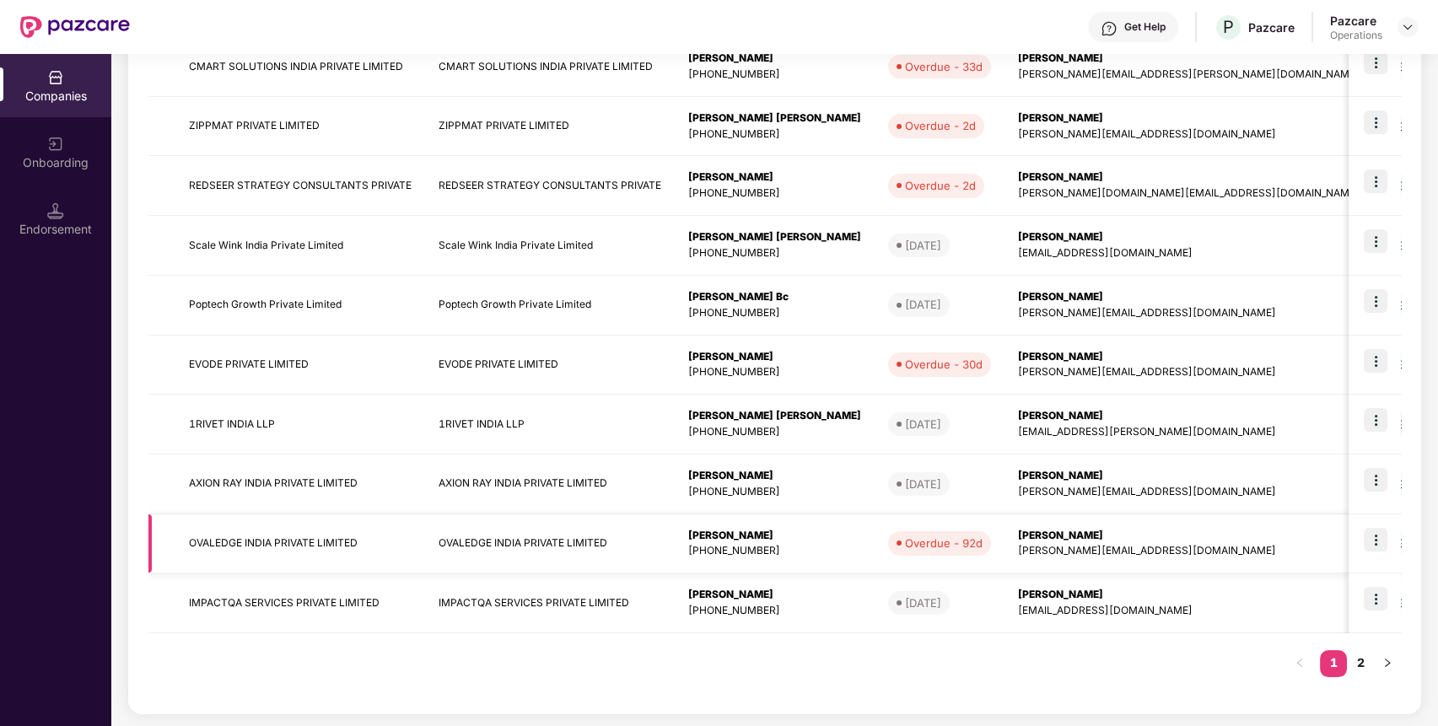
click at [320, 535] on td "OVALEDGE INDIA PRIVATE LIMITED" at bounding box center [300, 545] width 250 height 60
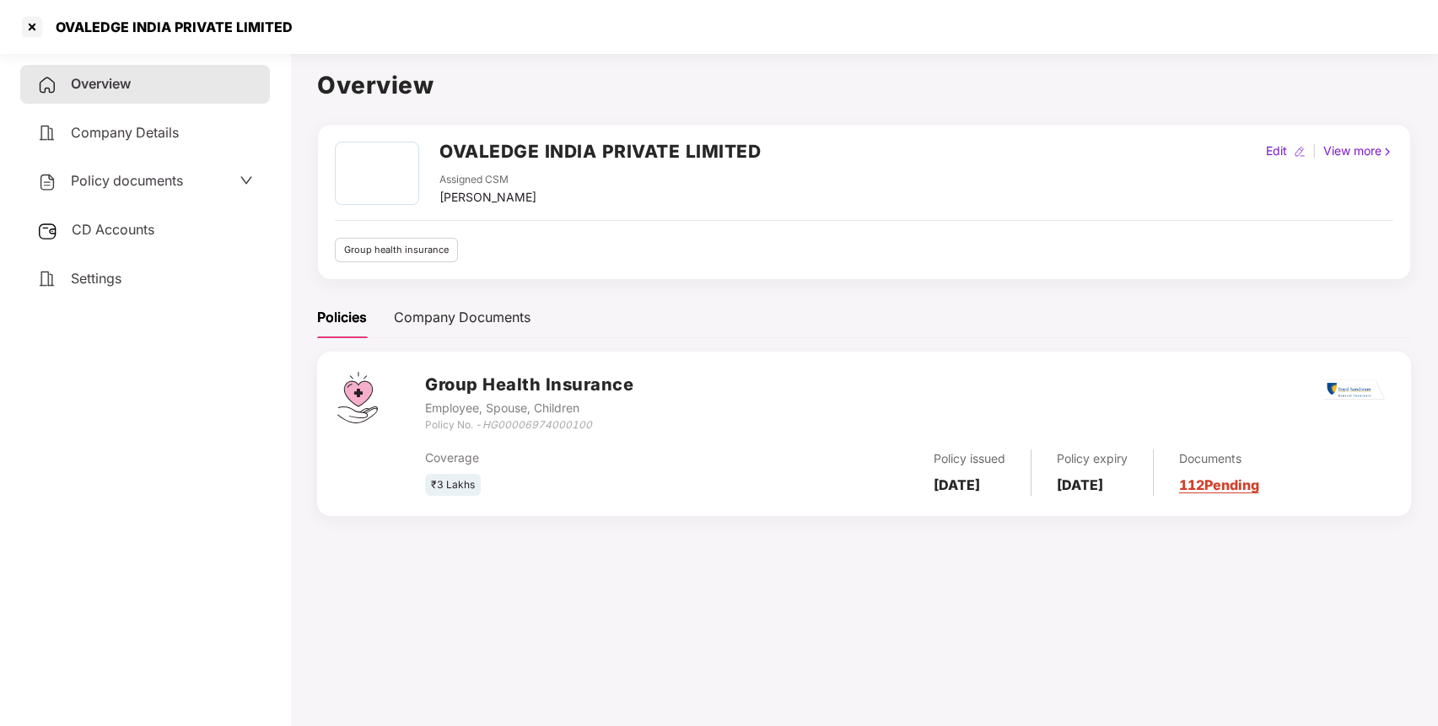
click at [693, 155] on h2 "OVALEDGE INDIA PRIVATE LIMITED" at bounding box center [600, 152] width 321 height 28
copy h2 "OVALEDGE INDIA PRIVATE LIMITED"
click at [542, 420] on icon "HG00006974000100" at bounding box center [538, 424] width 110 height 13
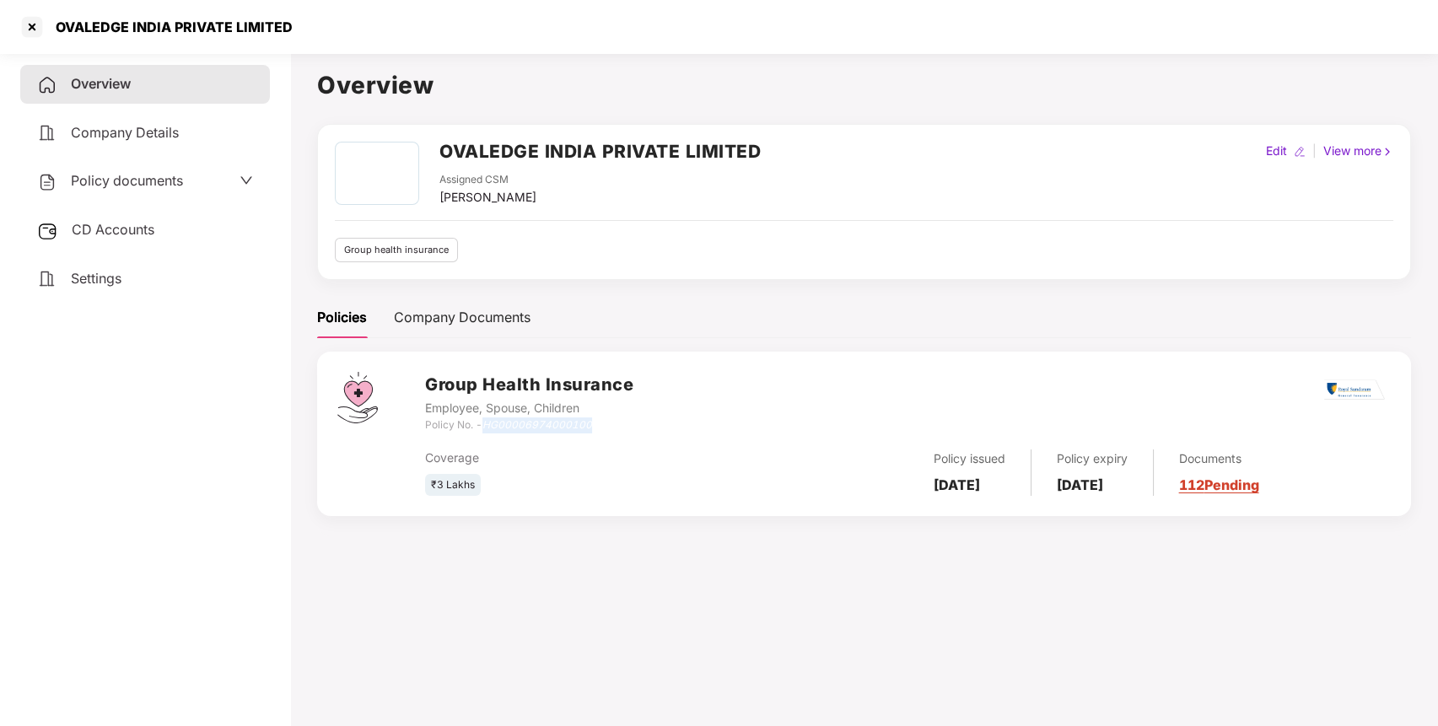
click at [542, 420] on icon "HG00006974000100" at bounding box center [538, 424] width 110 height 13
copy icon "HG00006974000100"
click at [31, 27] on div at bounding box center [32, 26] width 27 height 27
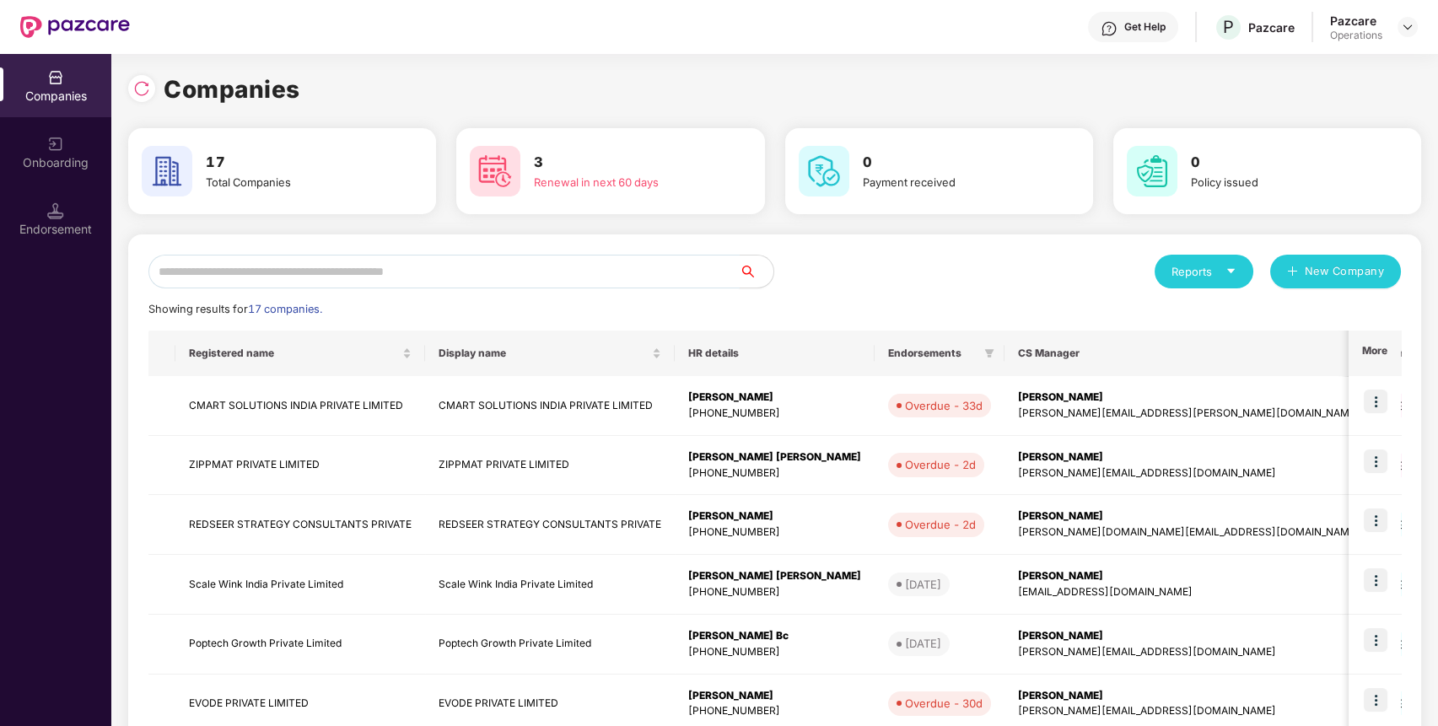
click at [349, 277] on input "text" at bounding box center [443, 272] width 591 height 34
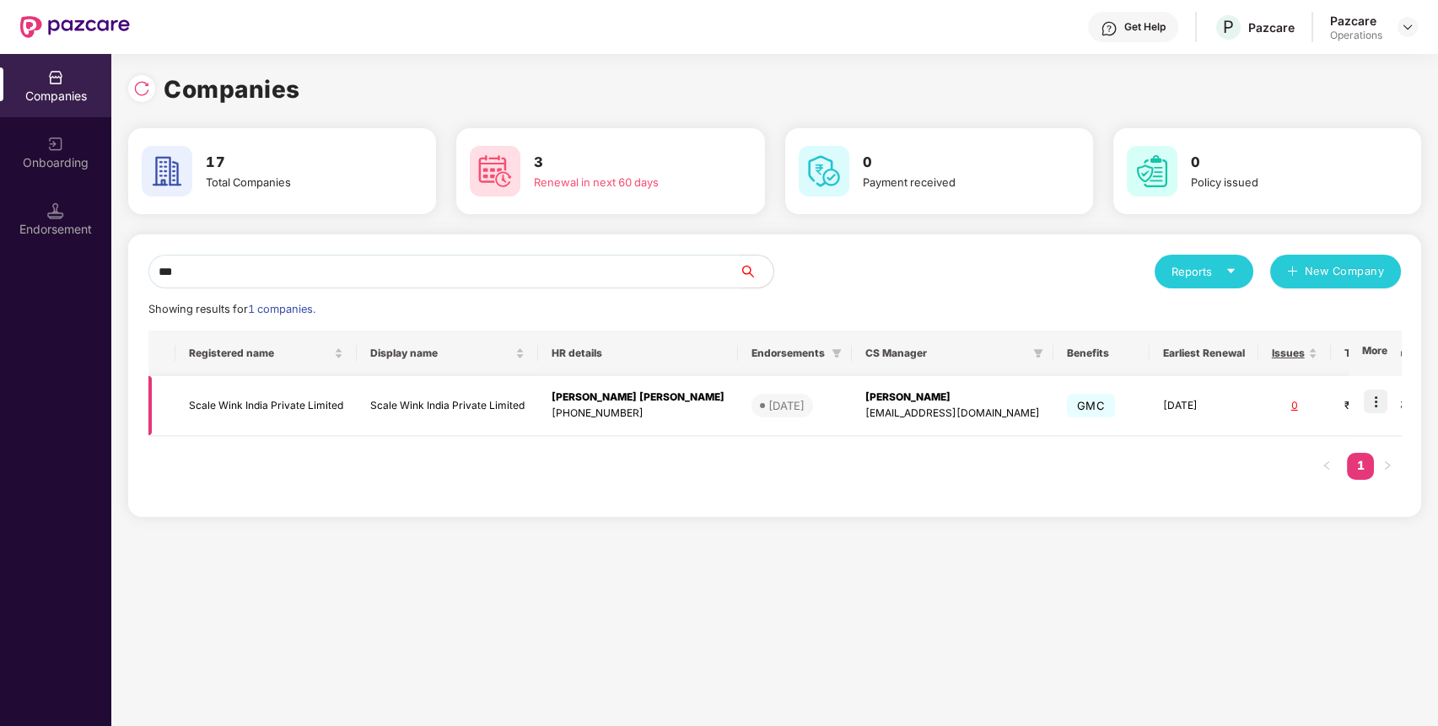
type input "***"
click at [280, 402] on td "Scale Wink India Private Limited" at bounding box center [265, 406] width 181 height 60
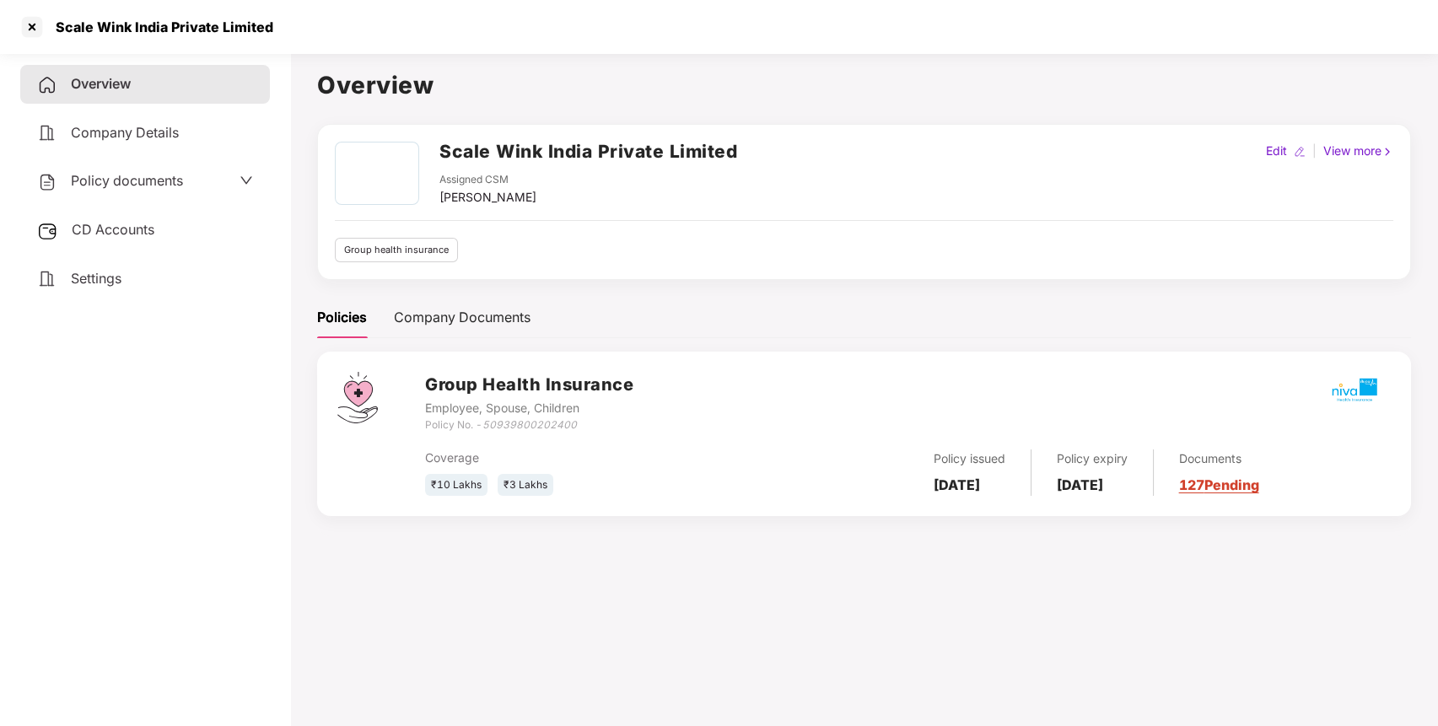
click at [564, 148] on h2 "Scale Wink India Private Limited" at bounding box center [589, 152] width 298 height 28
copy h2 "Scale Wink India Private Limited"
click at [564, 148] on h2 "Scale Wink India Private Limited" at bounding box center [589, 152] width 298 height 28
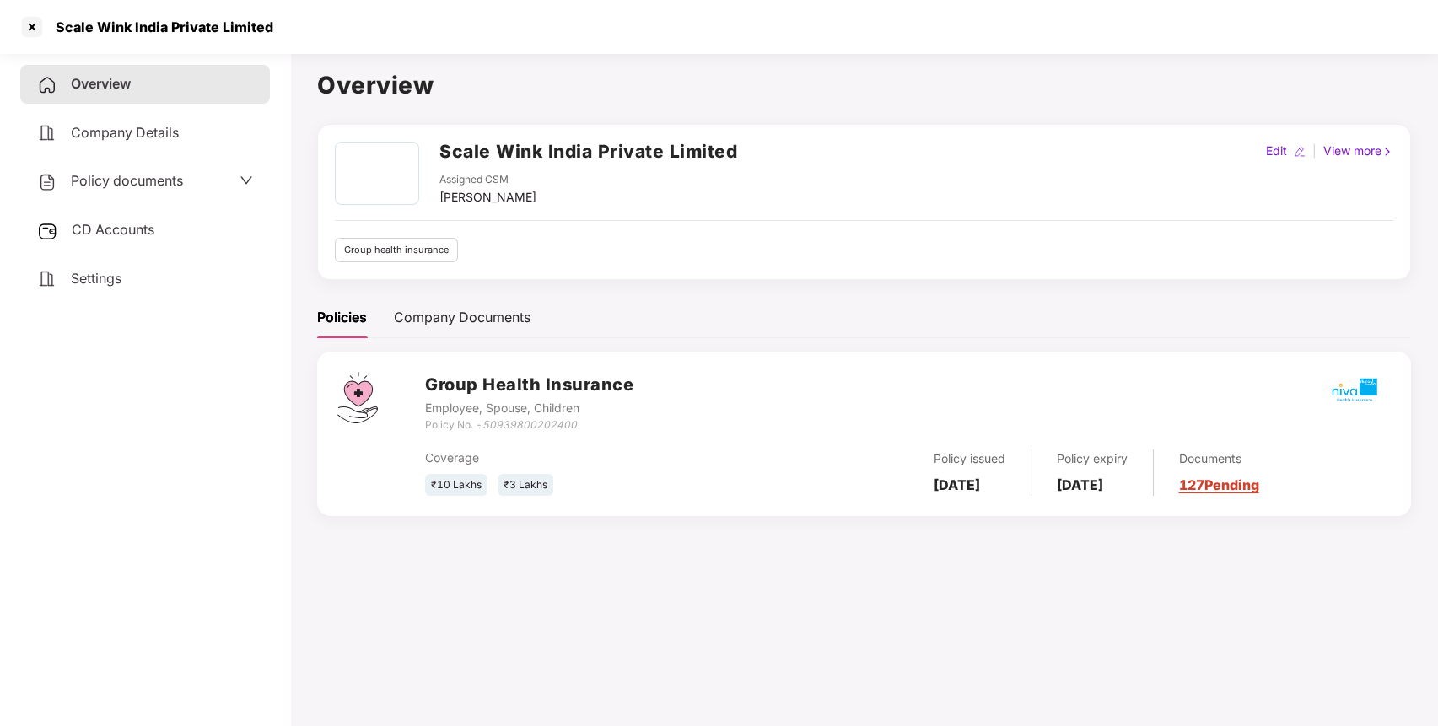
click at [523, 422] on icon "50939800202400" at bounding box center [530, 424] width 94 height 13
copy icon "50939800202400"
click at [523, 422] on icon "50939800202400" at bounding box center [530, 424] width 94 height 13
click at [33, 34] on div at bounding box center [32, 26] width 27 height 27
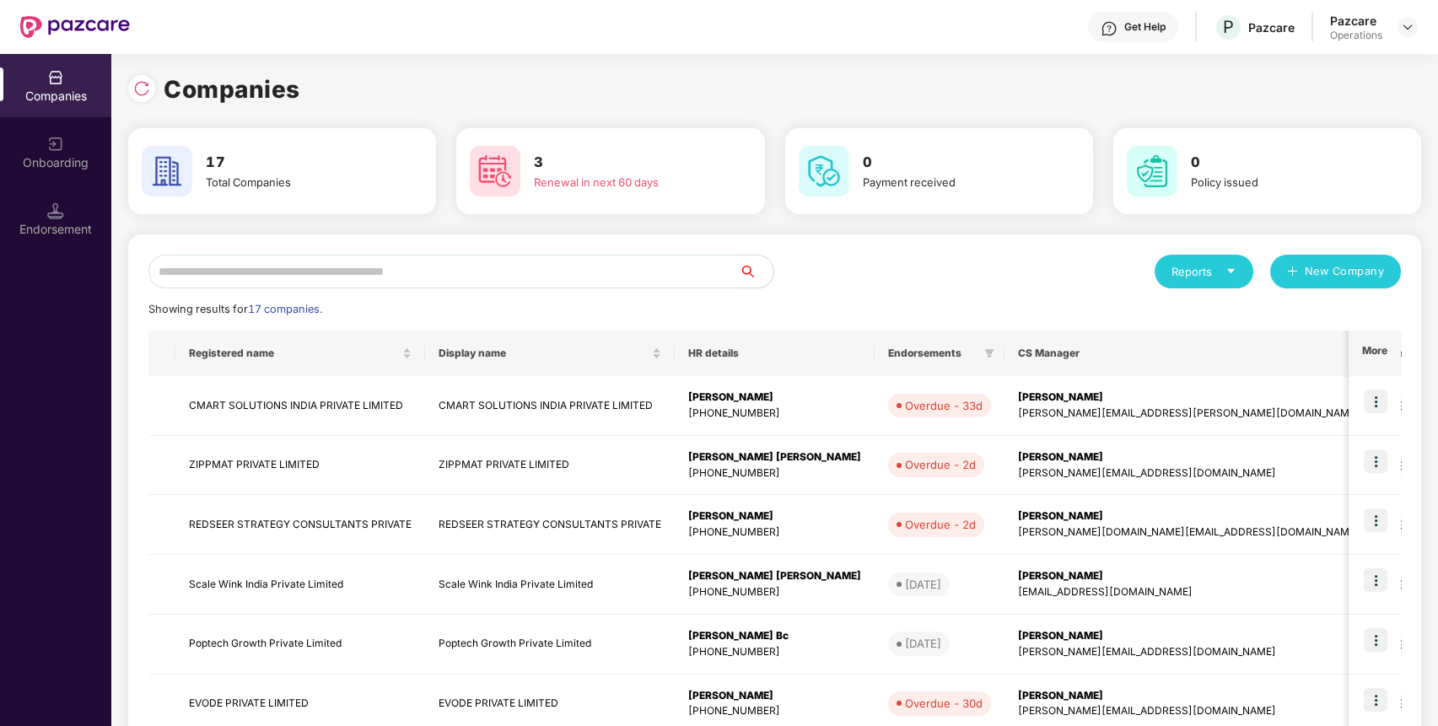
click at [357, 272] on input "text" at bounding box center [443, 272] width 591 height 34
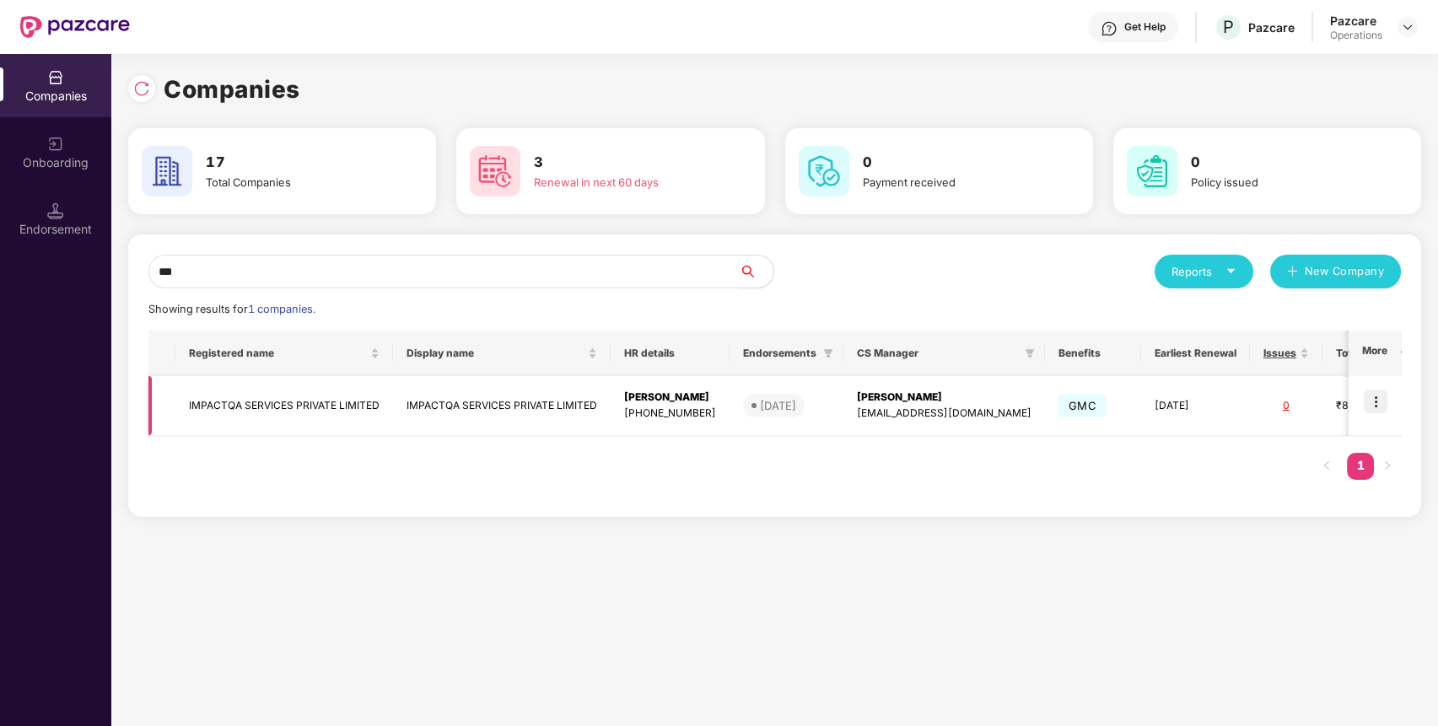
type input "***"
click at [321, 407] on td "IMPACTQA SERVICES PRIVATE LIMITED" at bounding box center [284, 406] width 218 height 60
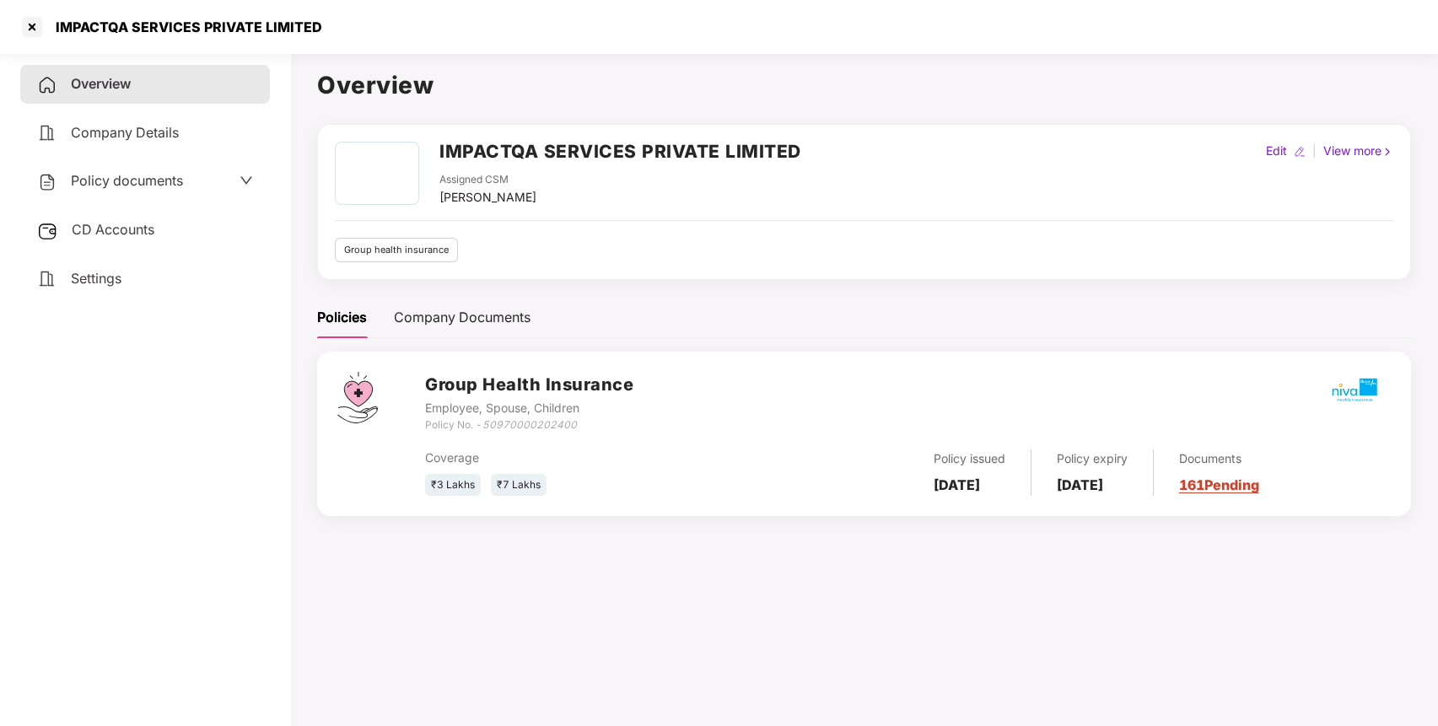
click at [526, 422] on icon "50970000202400" at bounding box center [530, 424] width 94 height 13
copy icon "50970000202400"
click at [526, 422] on icon "50970000202400" at bounding box center [530, 424] width 94 height 13
click at [28, 24] on div at bounding box center [32, 26] width 27 height 27
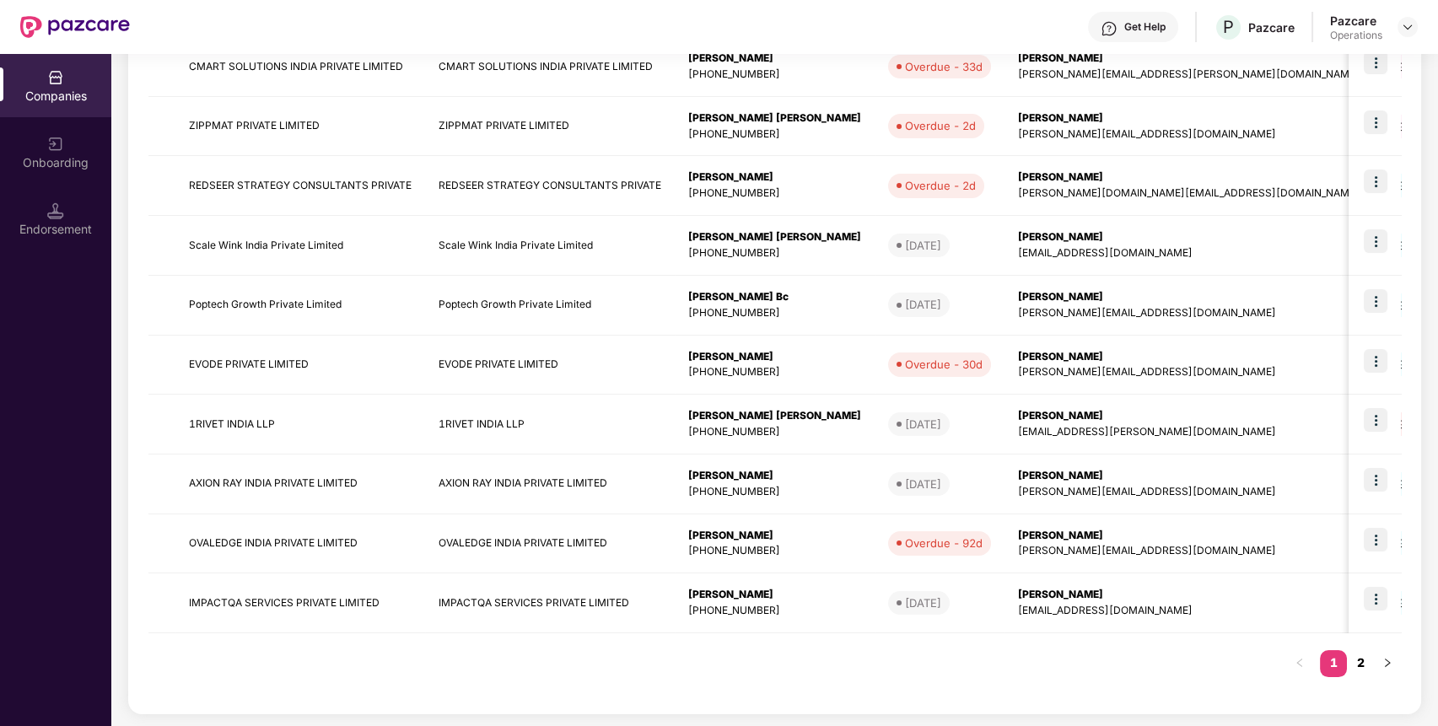
click at [1369, 663] on link "2" at bounding box center [1360, 662] width 27 height 25
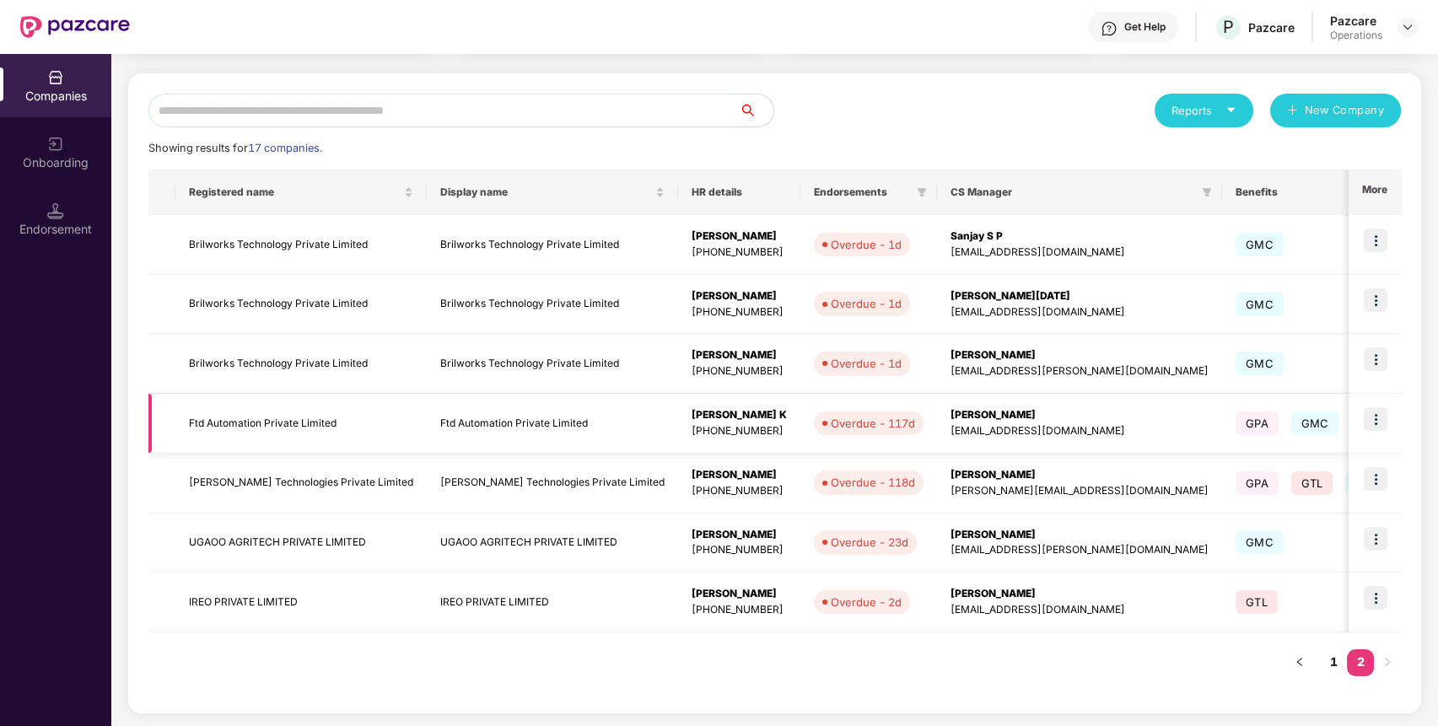
click at [283, 423] on td "Ftd Automation Private Limited" at bounding box center [300, 424] width 251 height 60
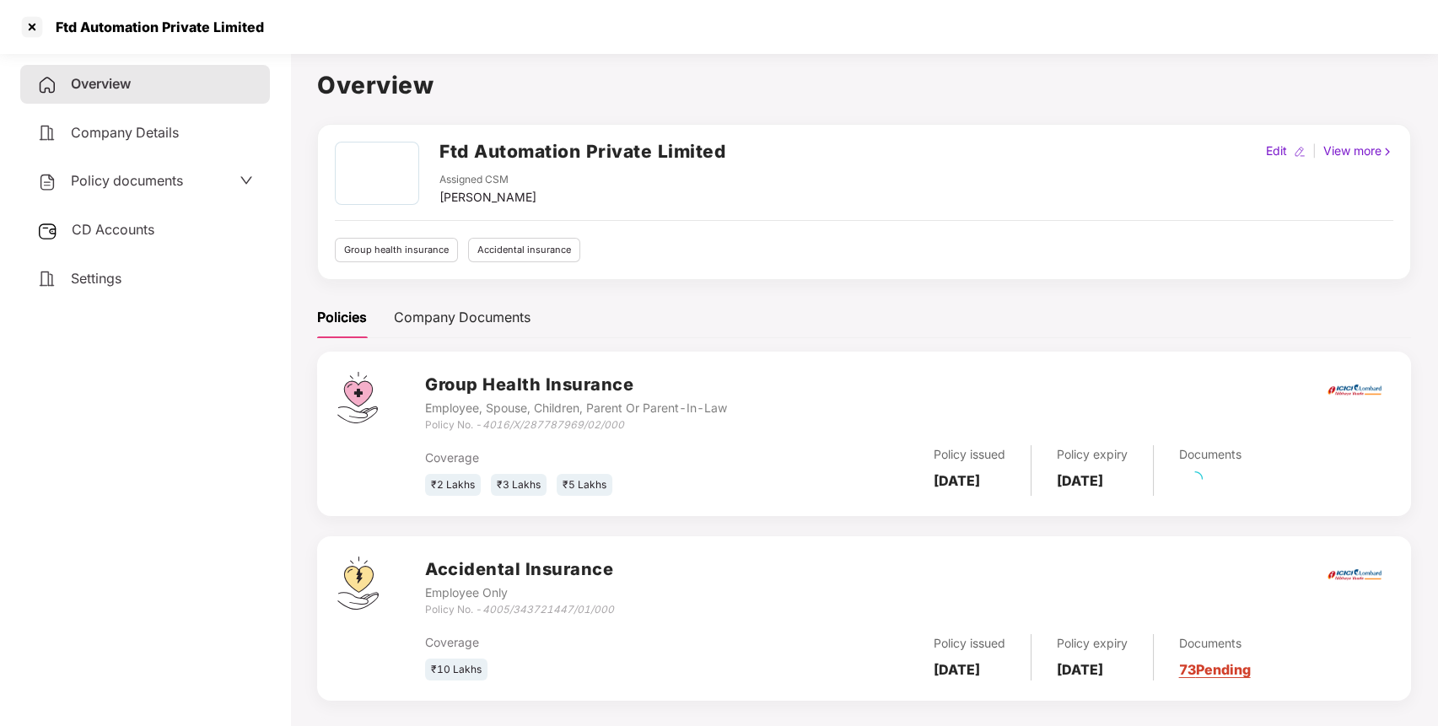
click at [508, 145] on h2 "Ftd Automation Private Limited" at bounding box center [583, 152] width 286 height 28
copy h2 "Ftd Automation Private Limited"
drag, startPoint x: 486, startPoint y: 610, endPoint x: 638, endPoint y: 602, distance: 152.0
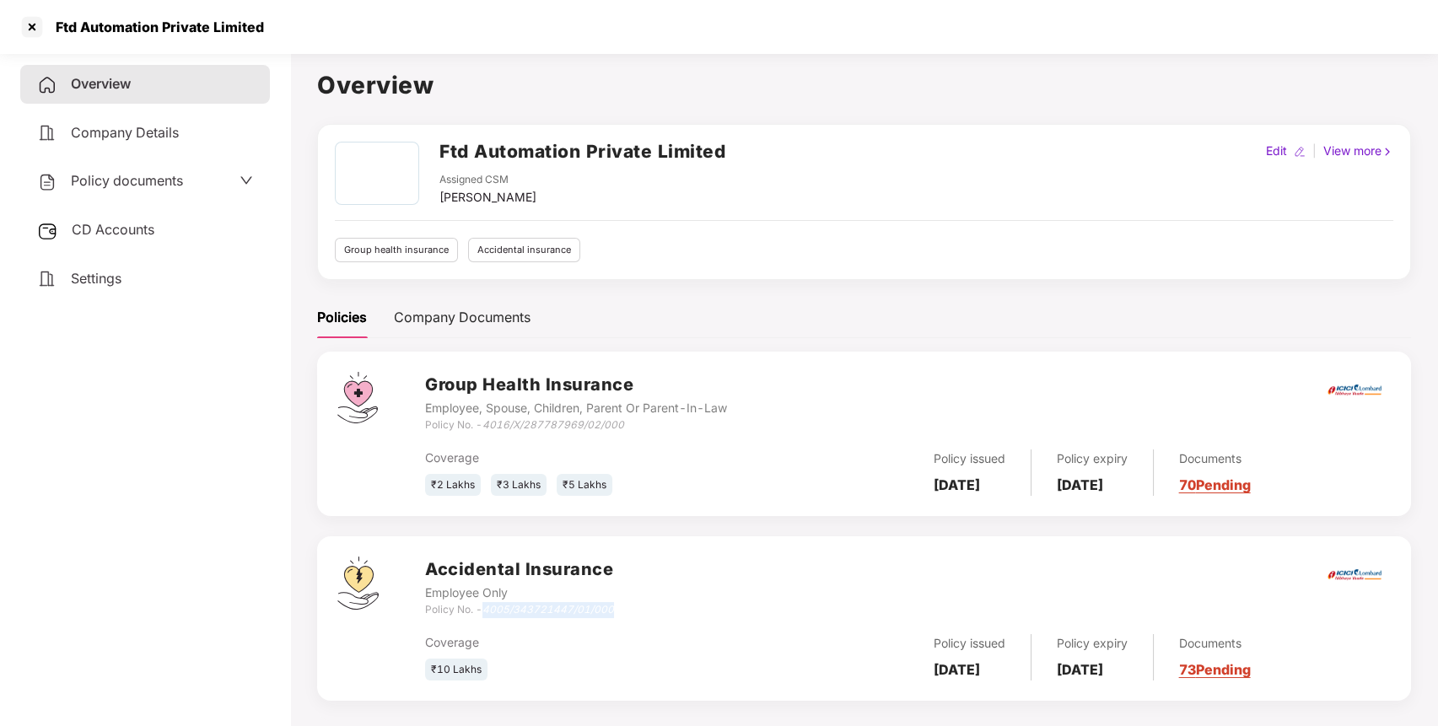
click at [638, 602] on div "Accidental Insurance Employee Only Policy No. - 4005/343721447/01/000" at bounding box center [908, 587] width 966 height 61
copy icon "4005/343721447/01/000"
click at [35, 34] on div at bounding box center [32, 26] width 27 height 27
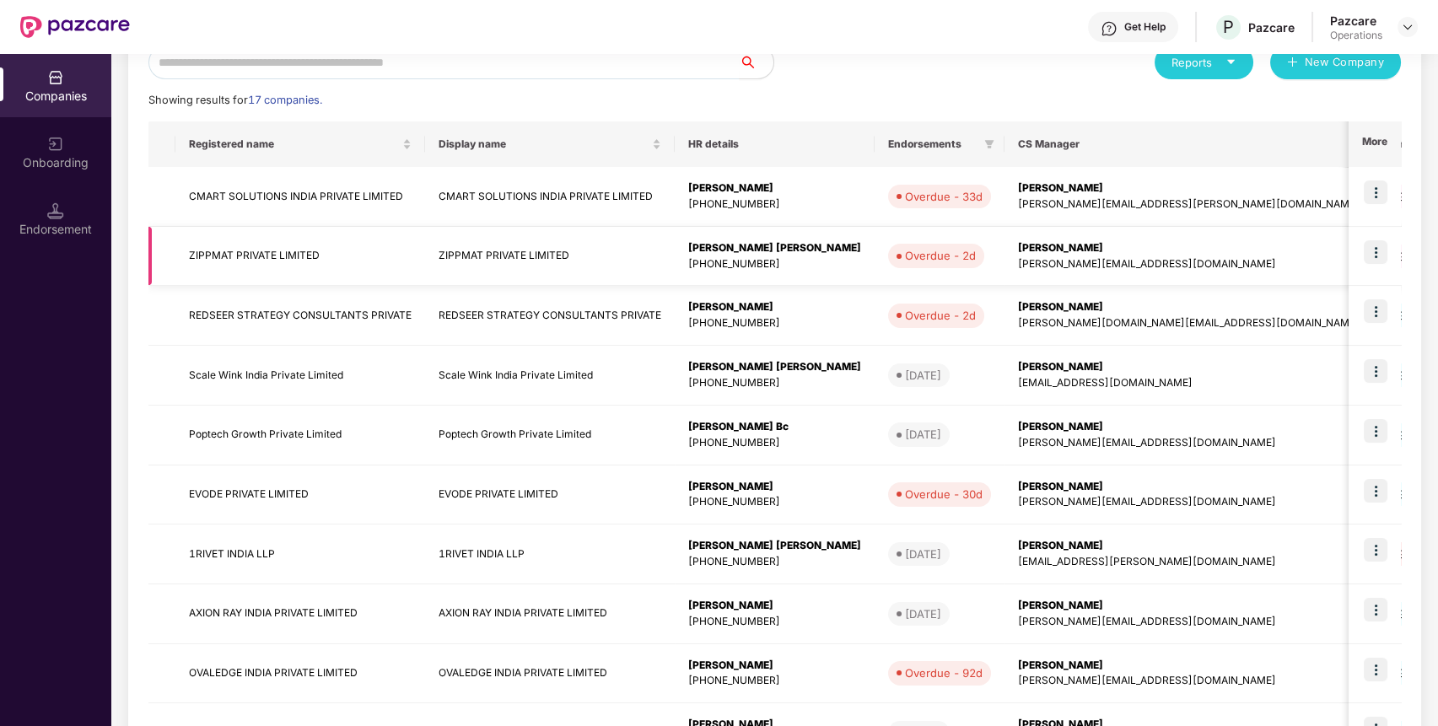
scroll to position [339, 0]
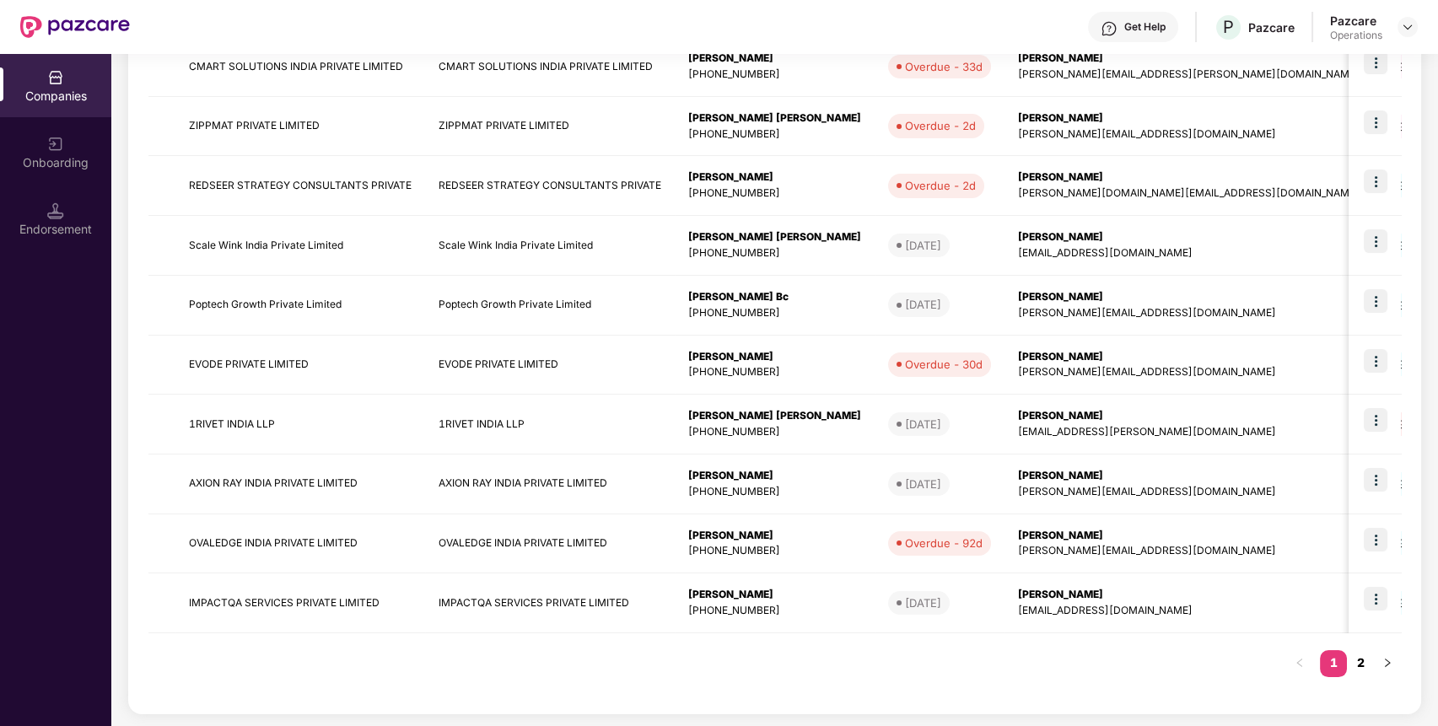
click at [1356, 655] on link "2" at bounding box center [1360, 662] width 27 height 25
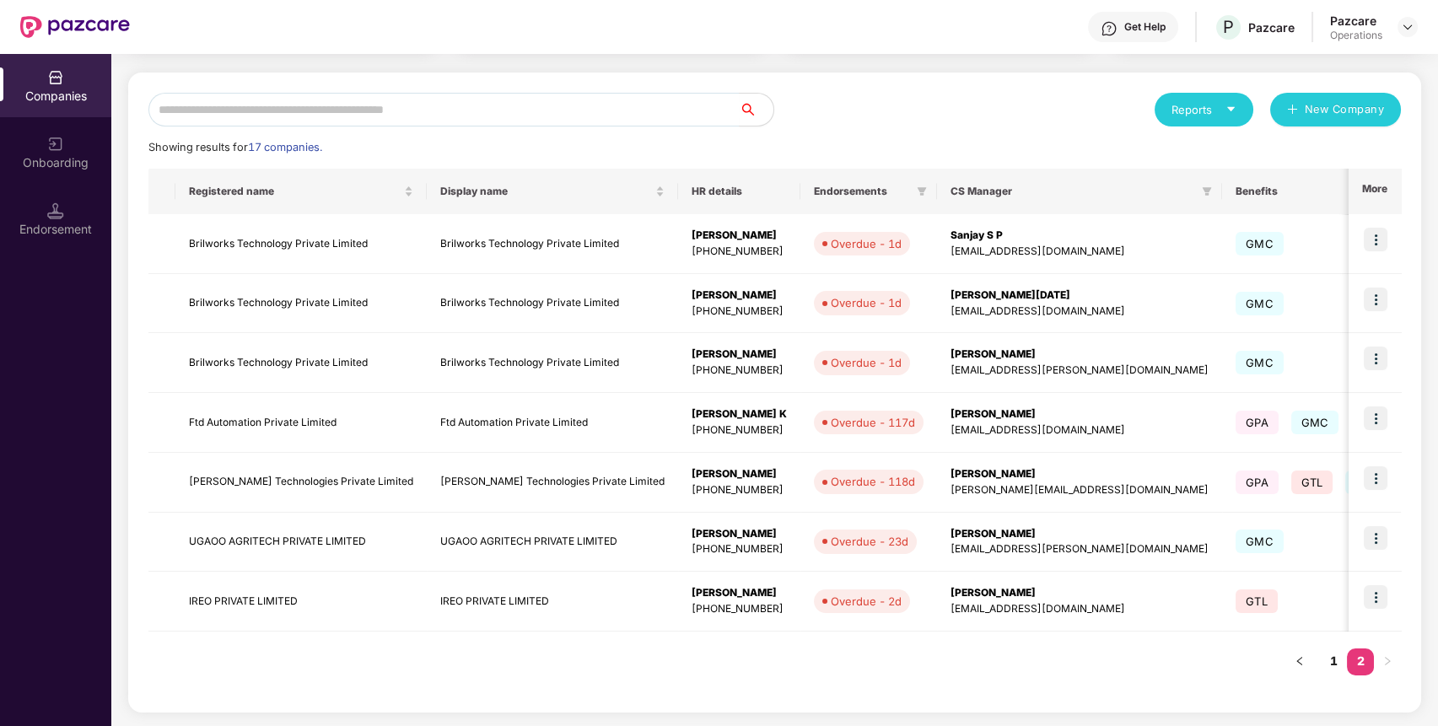
scroll to position [161, 0]
click at [309, 479] on td "[PERSON_NAME] Technologies Private Limited" at bounding box center [300, 484] width 251 height 60
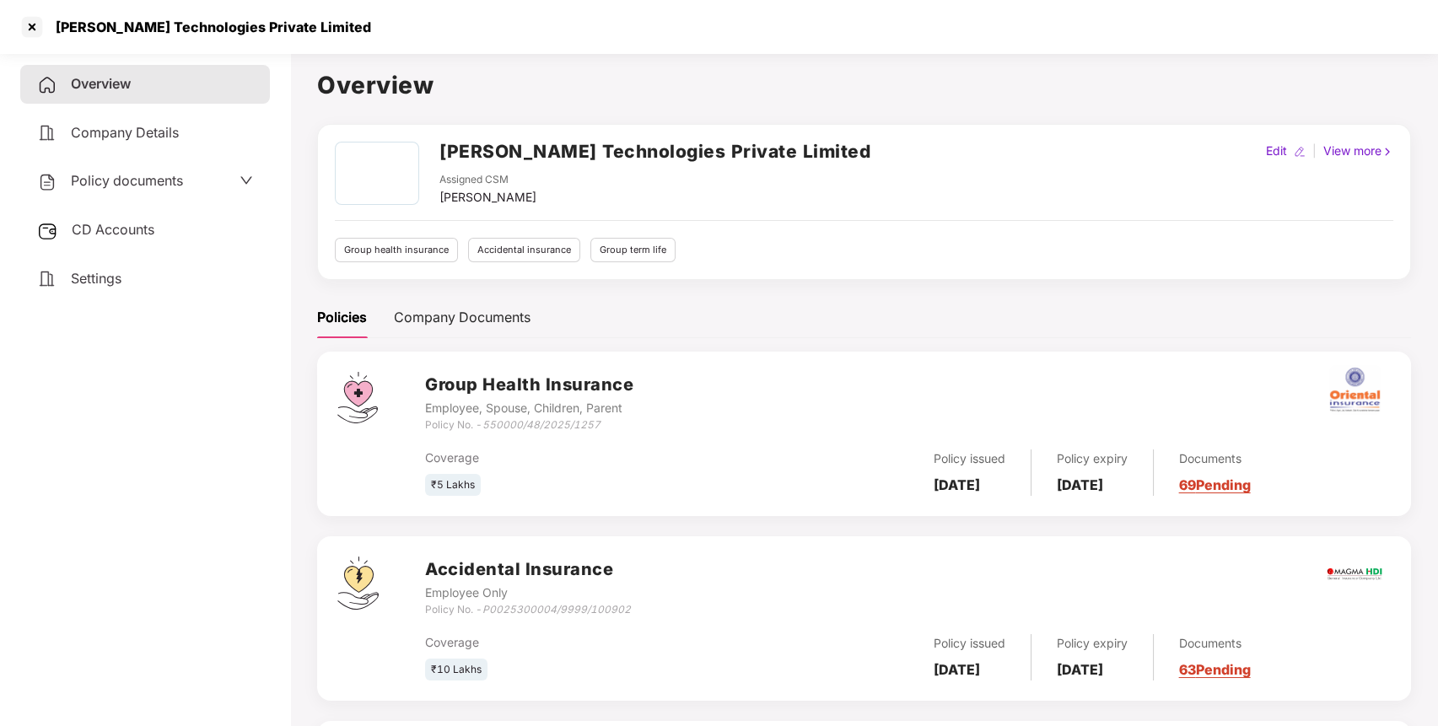
click at [569, 148] on h2 "[PERSON_NAME] Technologies Private Limited" at bounding box center [655, 152] width 431 height 28
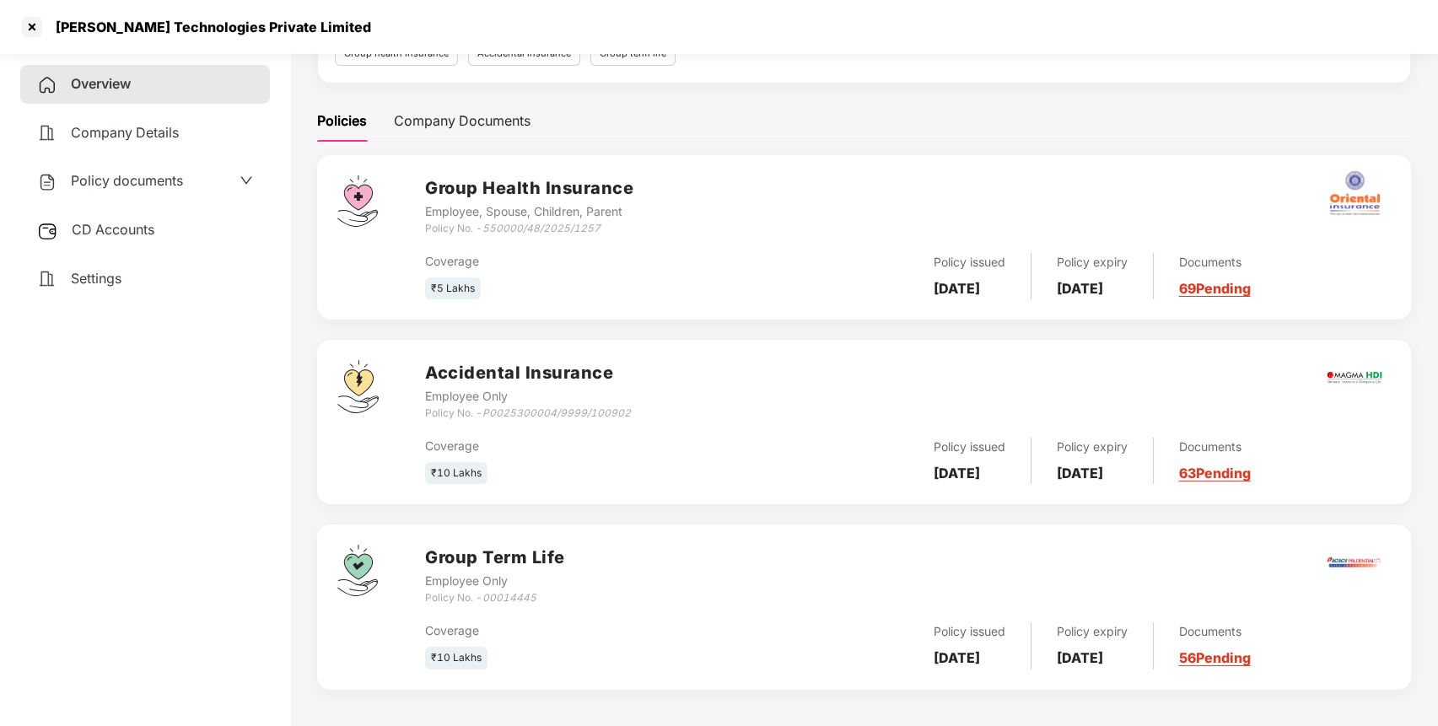
scroll to position [0, 0]
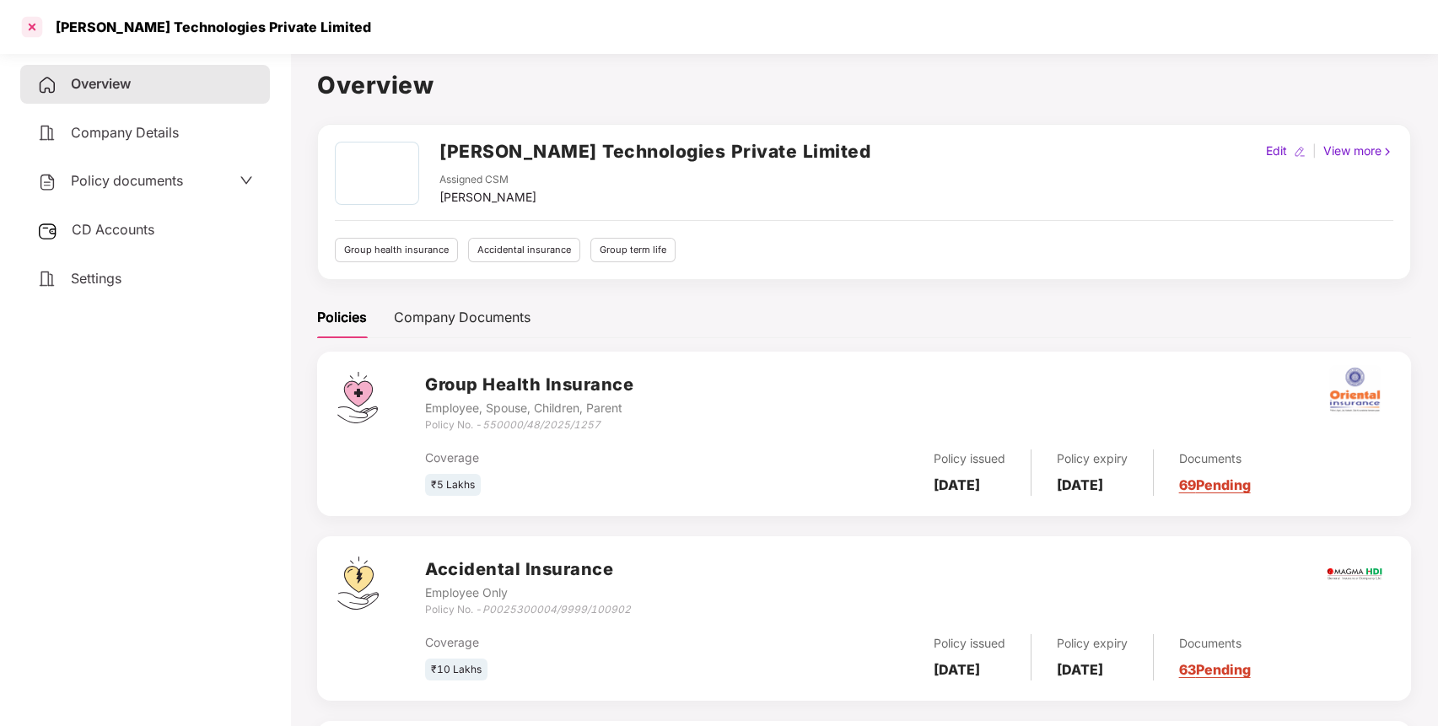
click at [28, 26] on div at bounding box center [32, 26] width 27 height 27
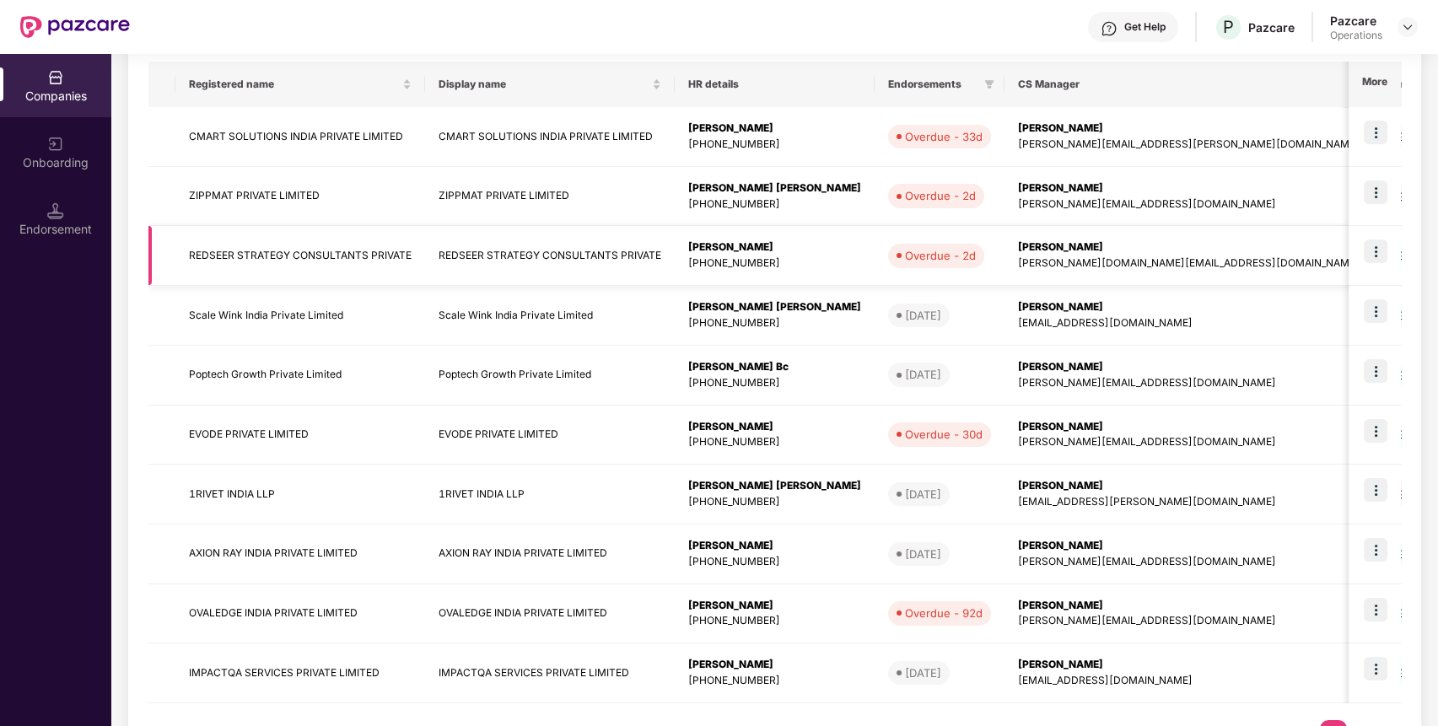
scroll to position [339, 0]
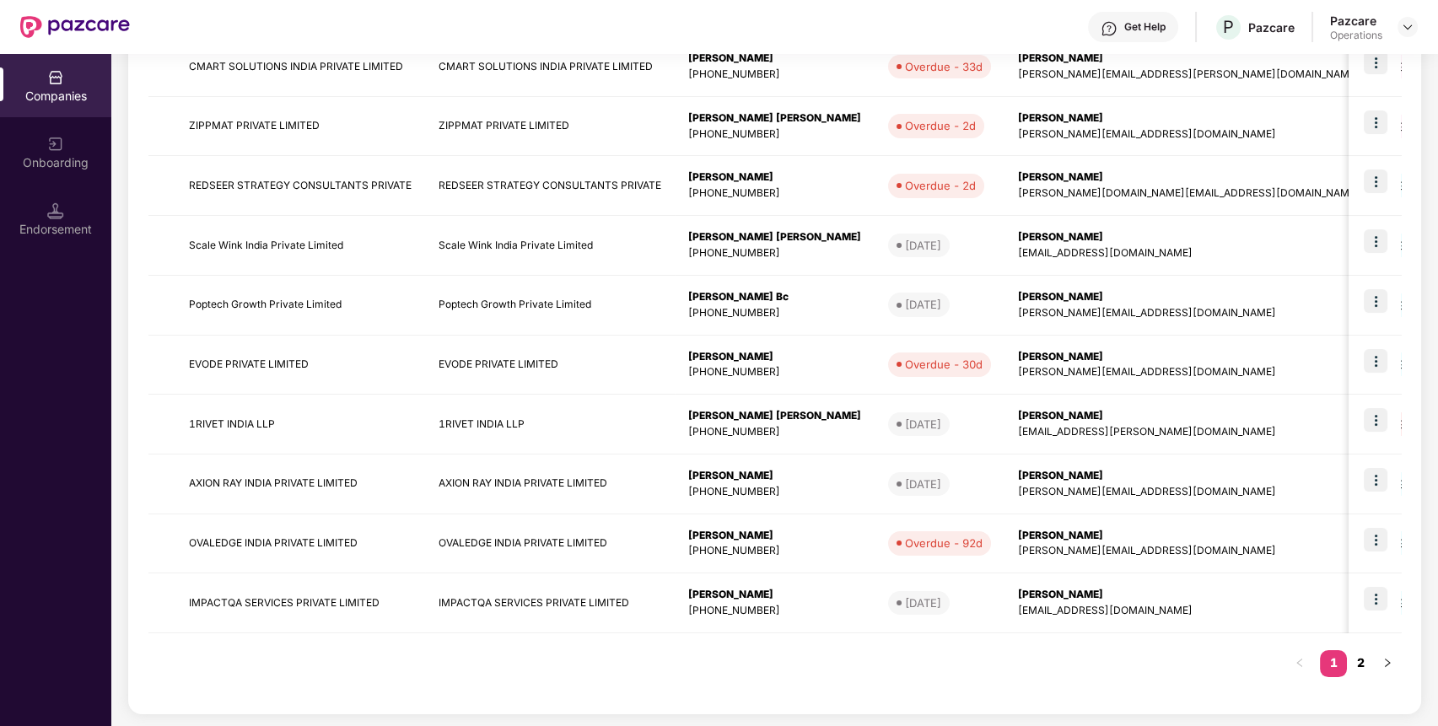
click at [1358, 656] on link "2" at bounding box center [1360, 662] width 27 height 25
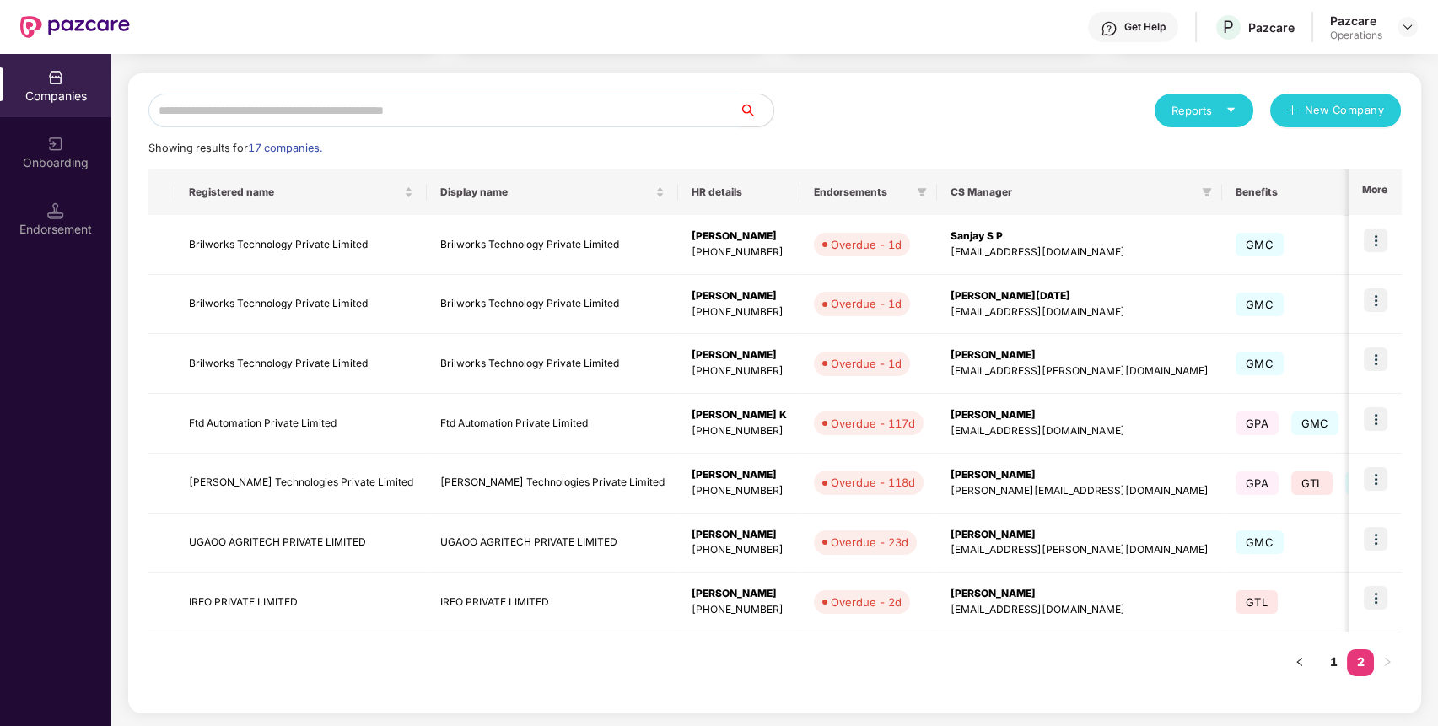
click at [510, 107] on input "text" at bounding box center [443, 111] width 591 height 34
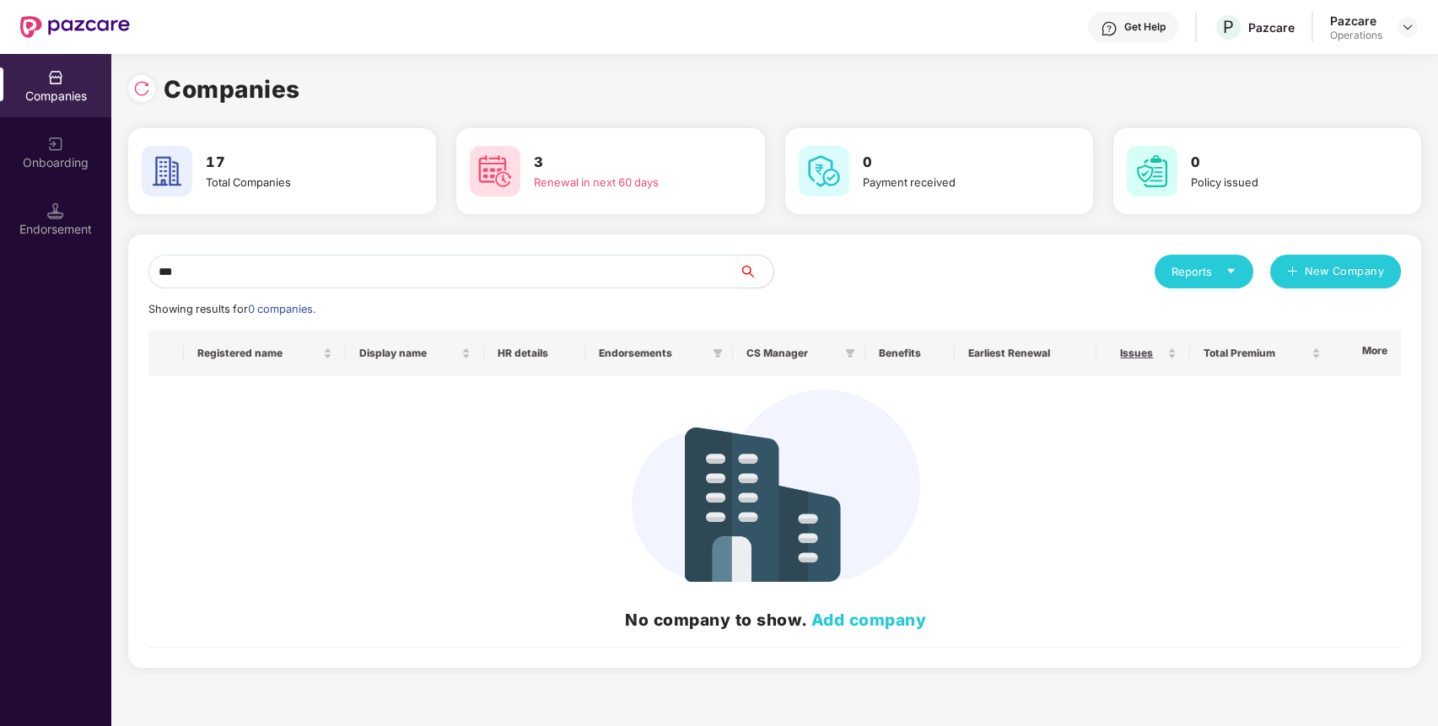
scroll to position [0, 0]
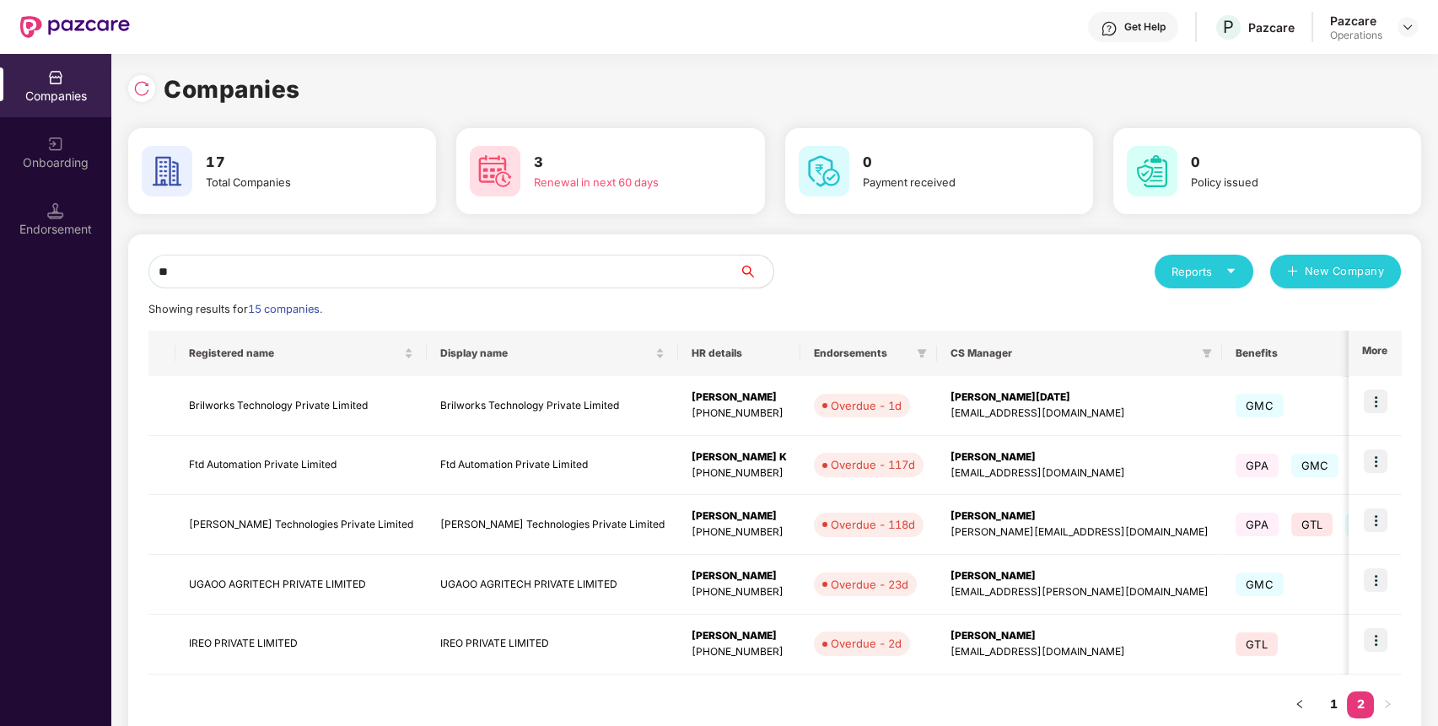
type input "*"
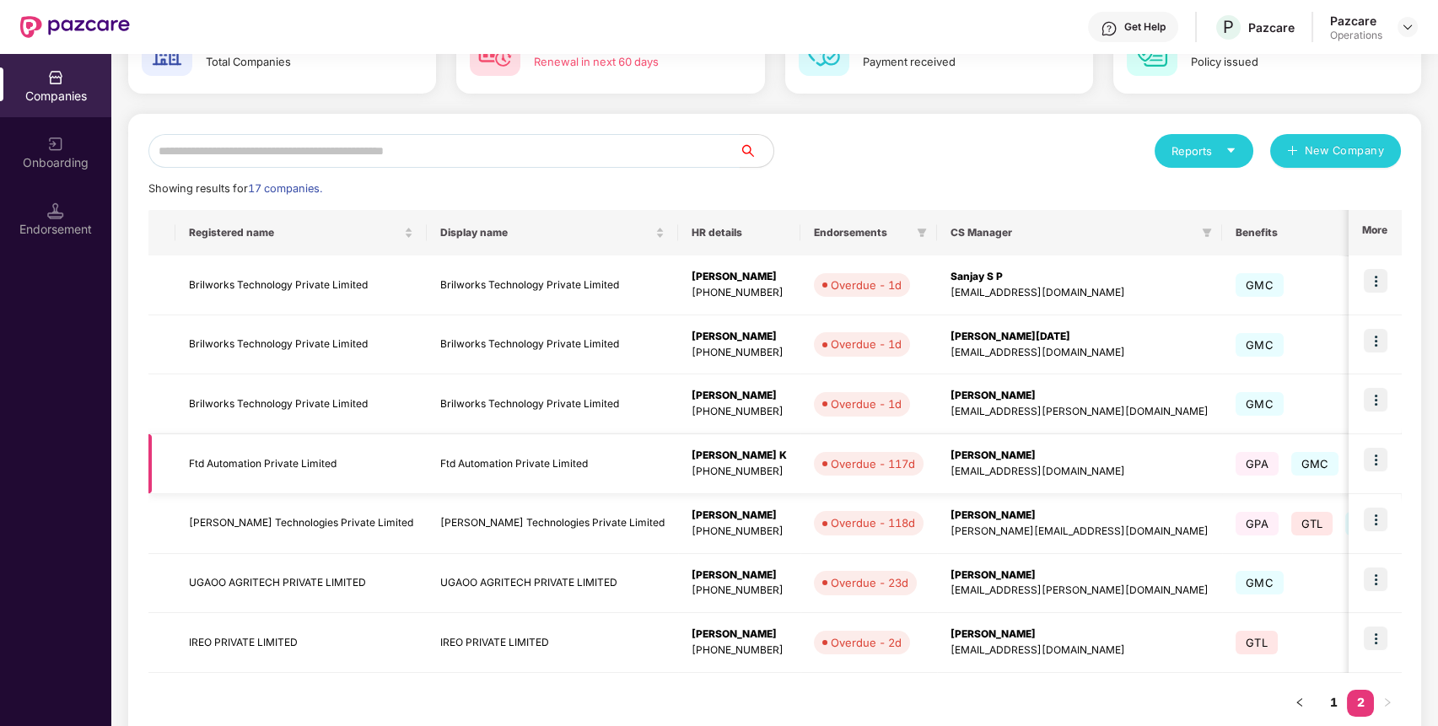
scroll to position [121, 0]
click at [1374, 518] on img at bounding box center [1376, 519] width 24 height 24
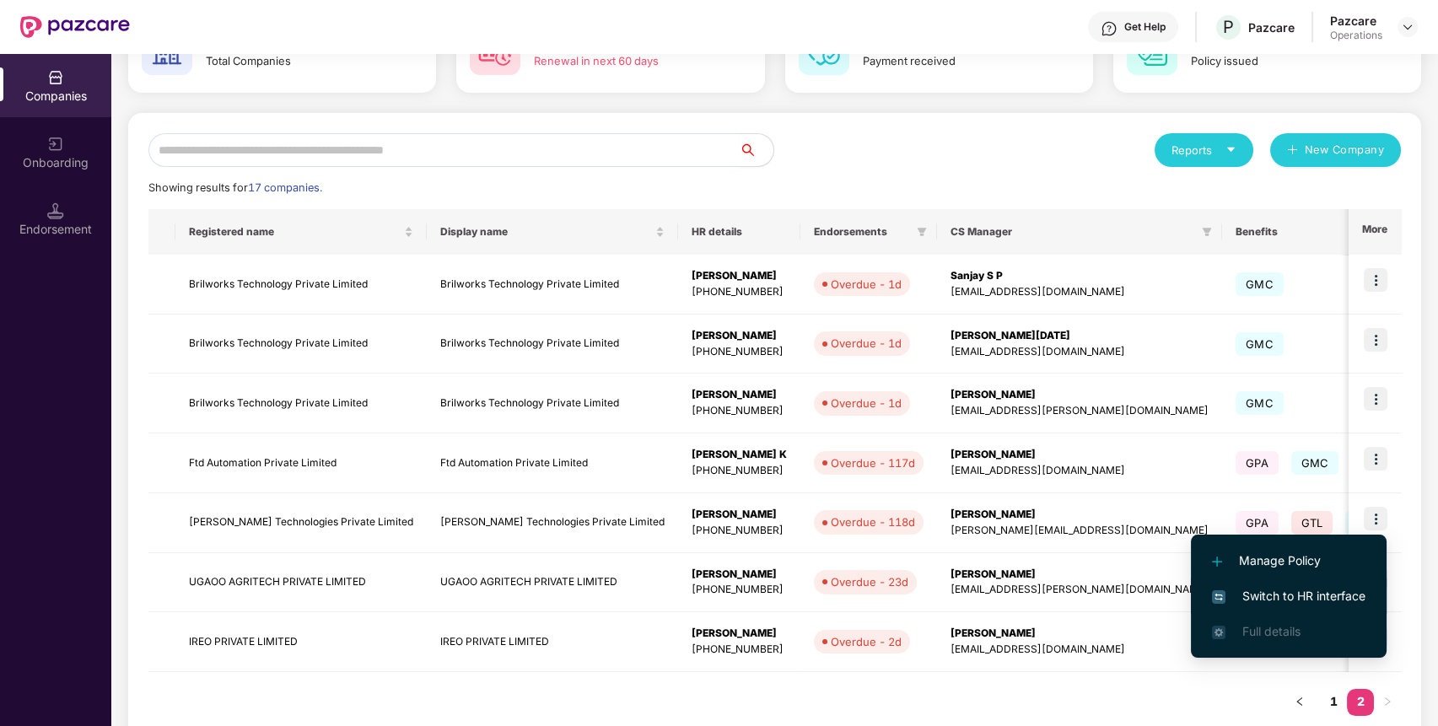
click at [1281, 607] on li "Switch to HR interface" at bounding box center [1289, 596] width 196 height 35
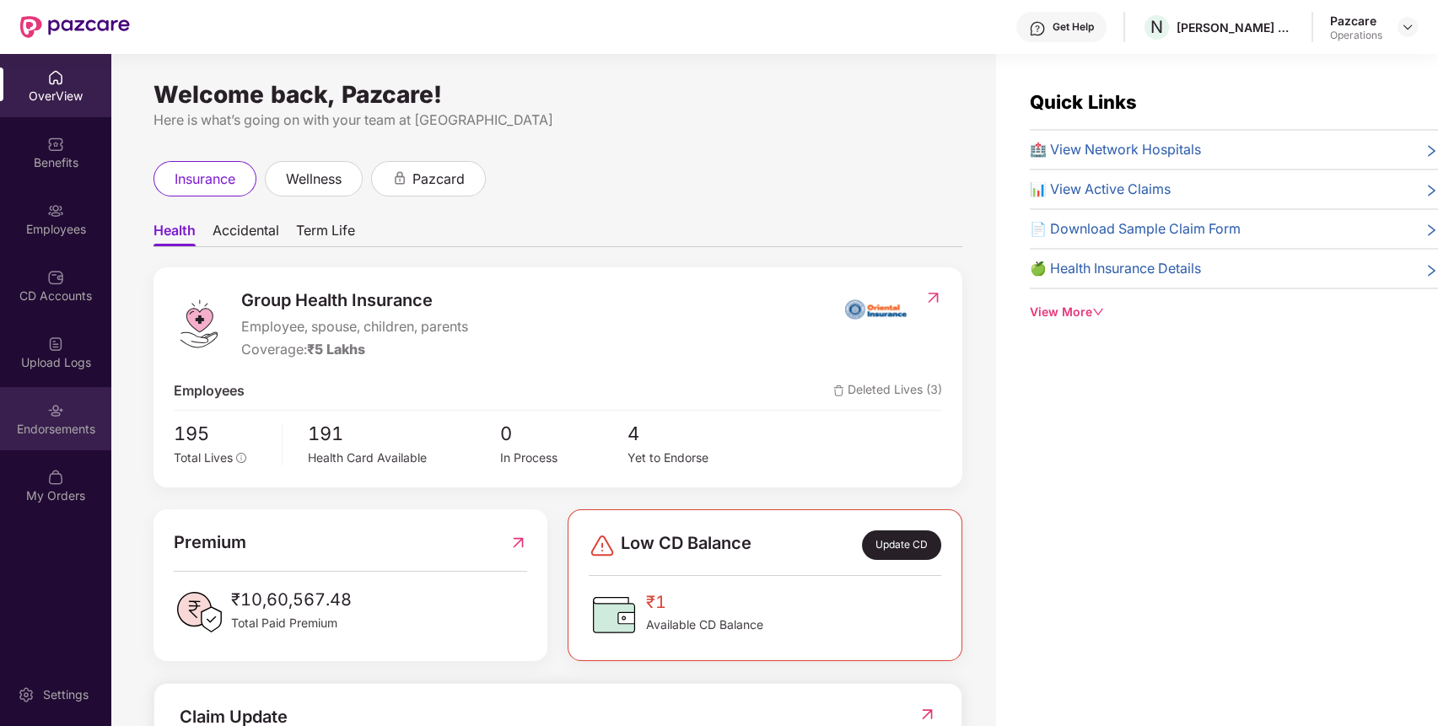
click at [48, 425] on div "Endorsements" at bounding box center [55, 429] width 111 height 17
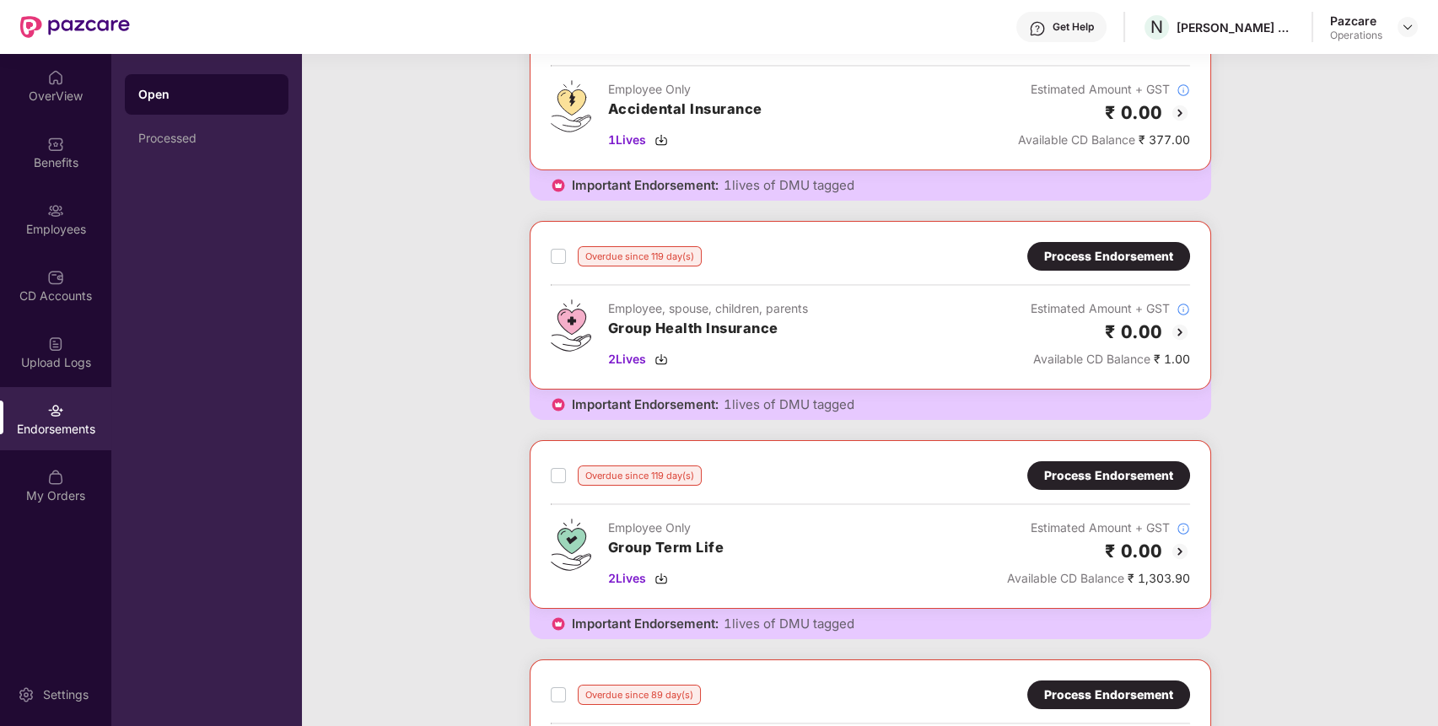
scroll to position [0, 0]
